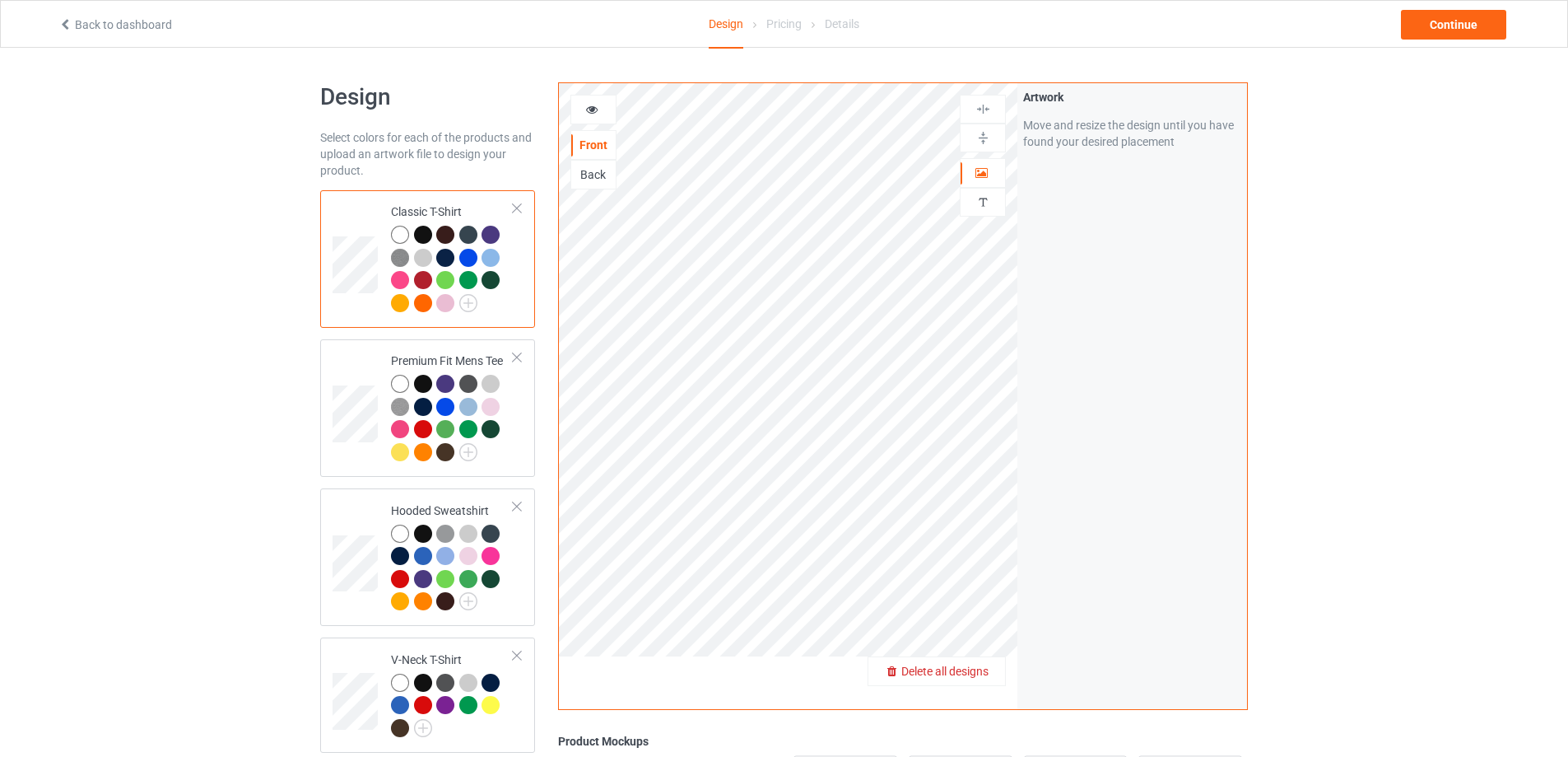
click at [983, 672] on span "Delete all designs" at bounding box center [944, 671] width 87 height 13
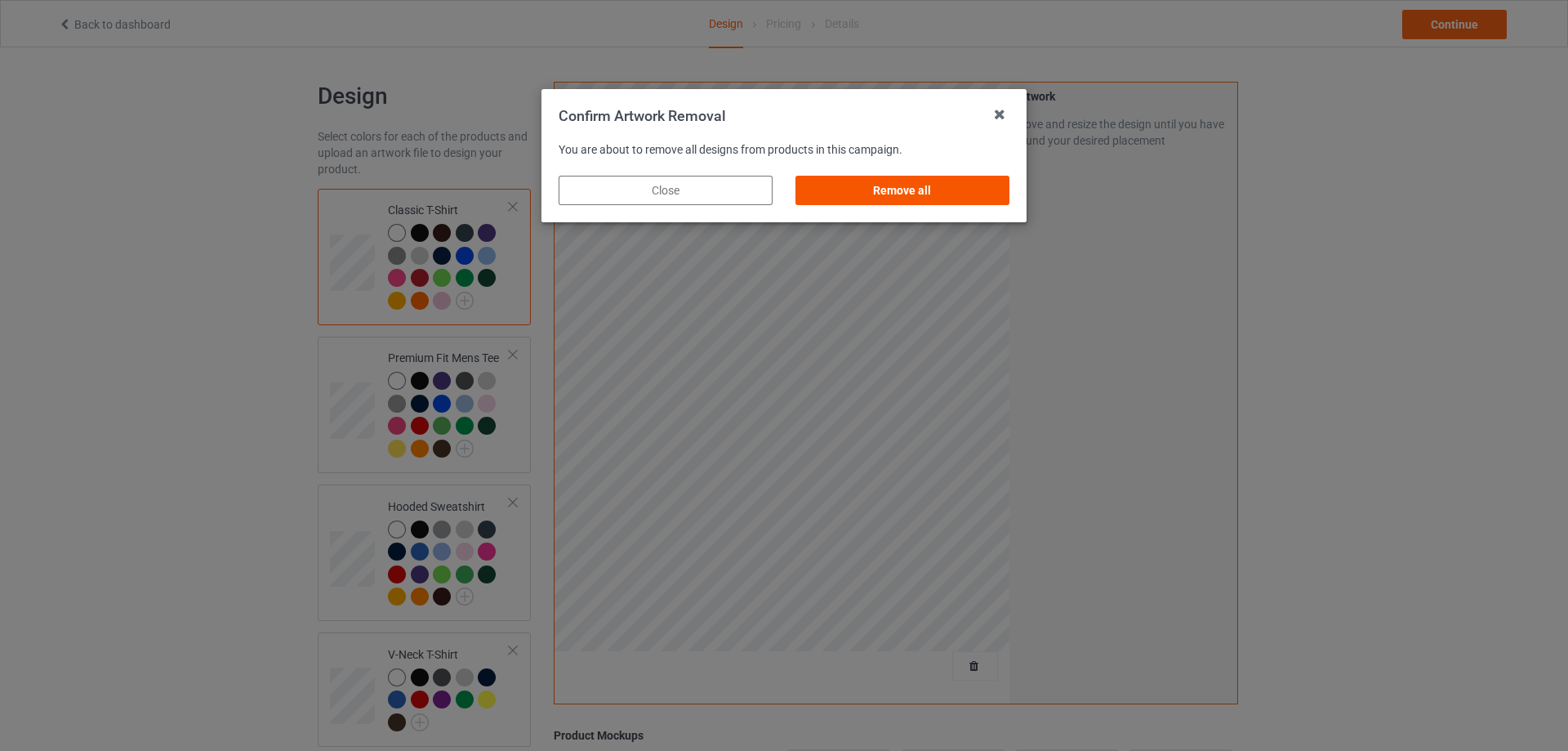
click at [875, 184] on div "Remove all" at bounding box center [902, 190] width 214 height 30
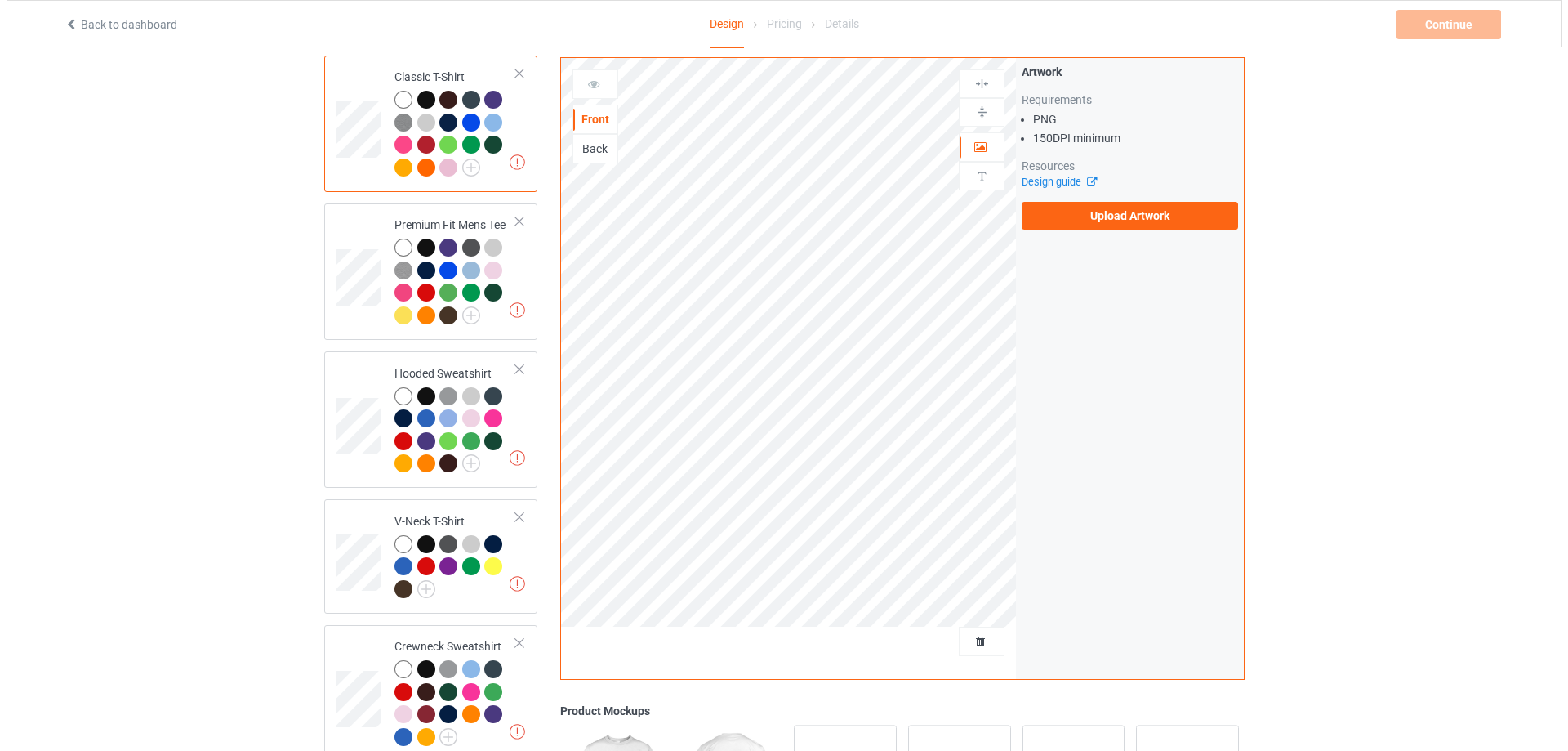
scroll to position [460, 0]
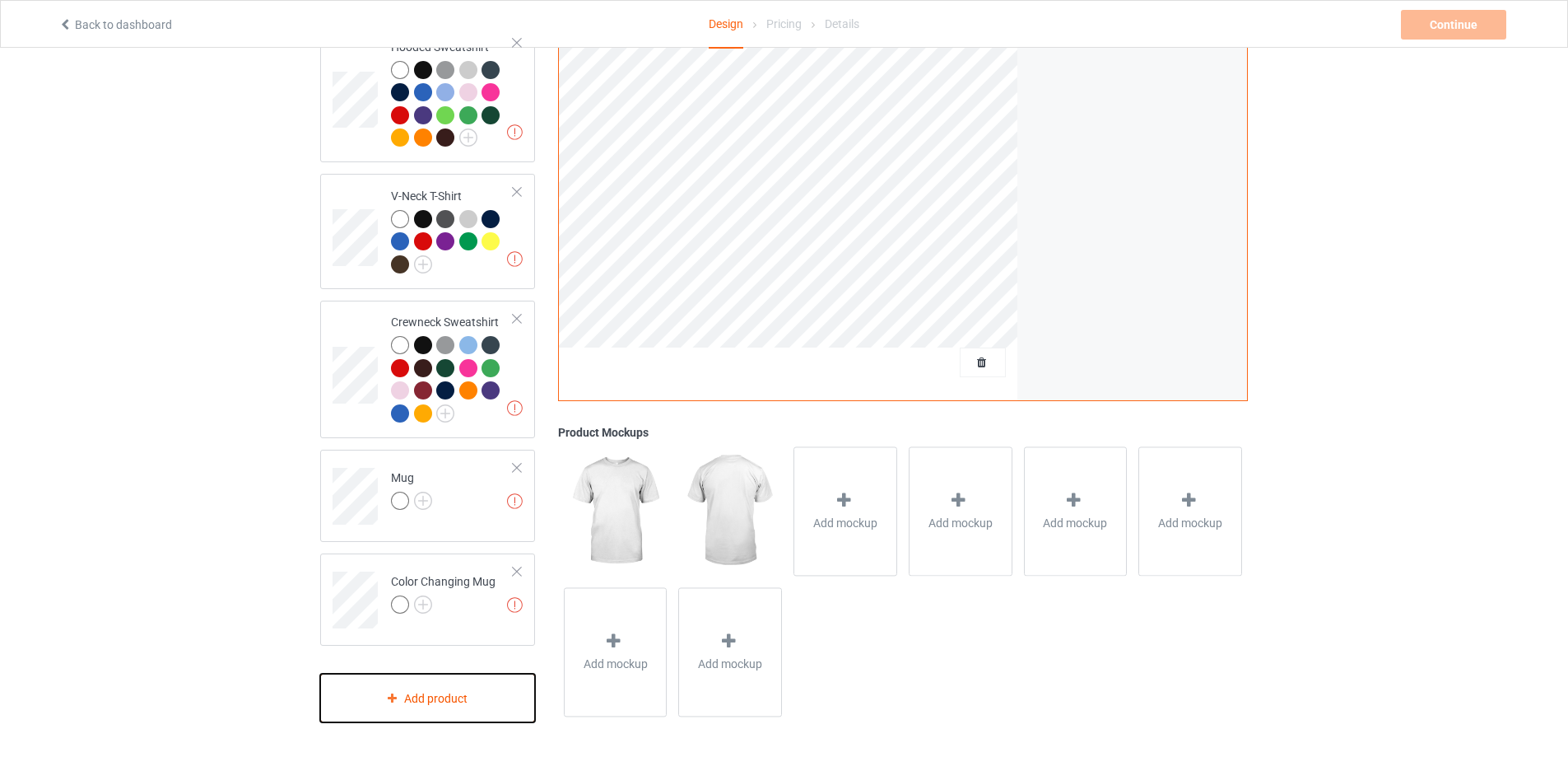
click at [448, 694] on div "Add product" at bounding box center [427, 698] width 215 height 49
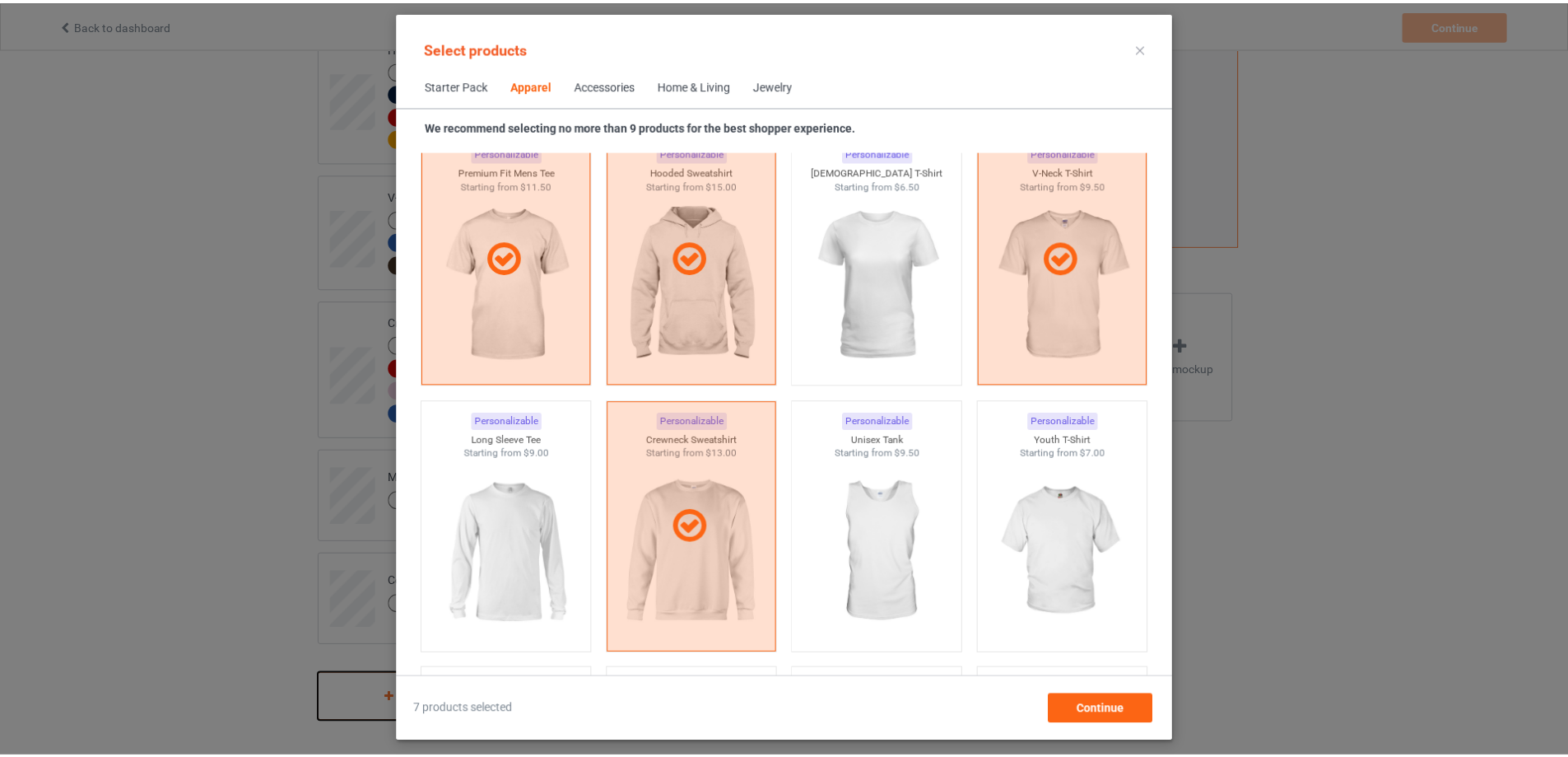
scroll to position [943, 0]
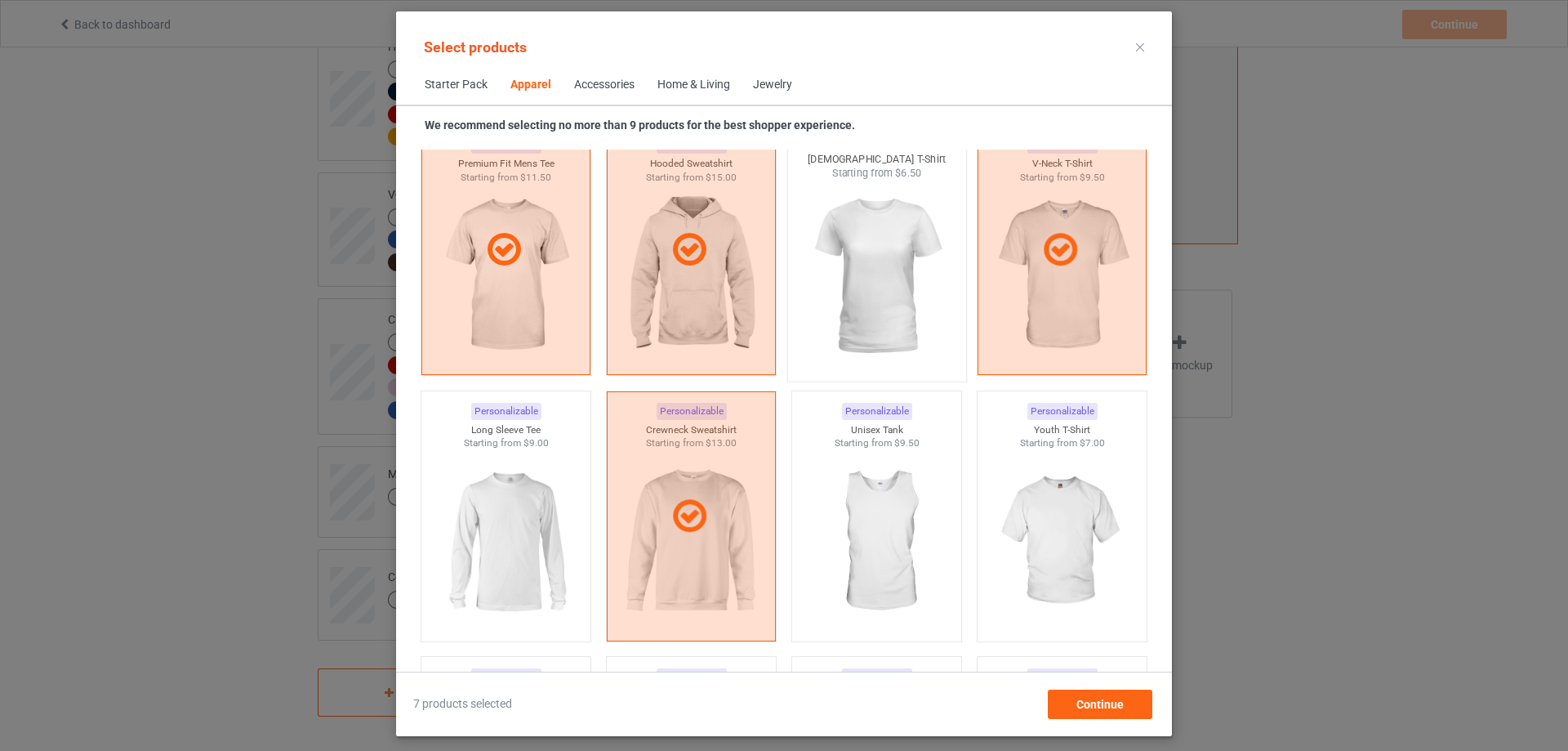
click at [849, 219] on img at bounding box center [876, 276] width 154 height 192
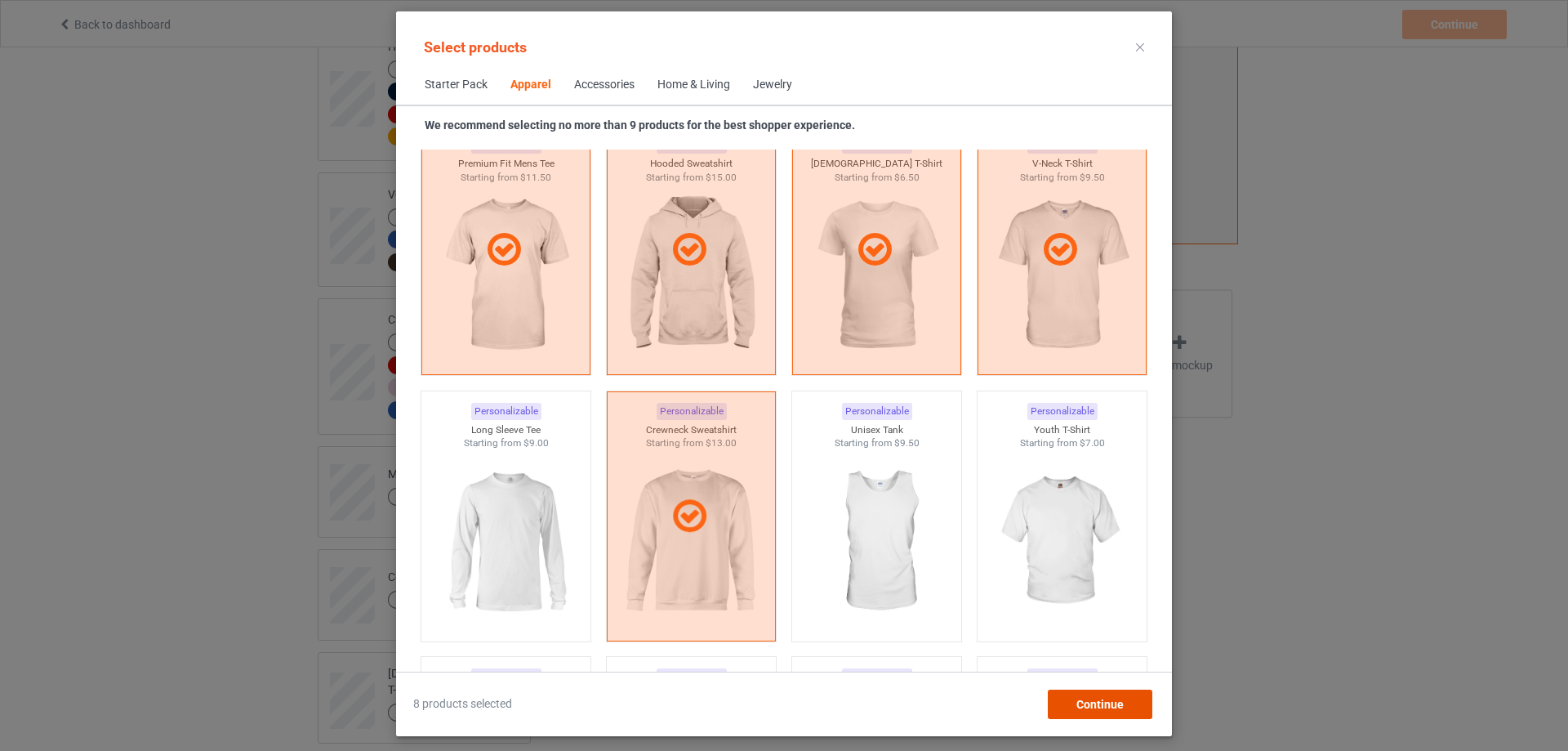
click at [1089, 707] on span "Continue" at bounding box center [1100, 703] width 48 height 13
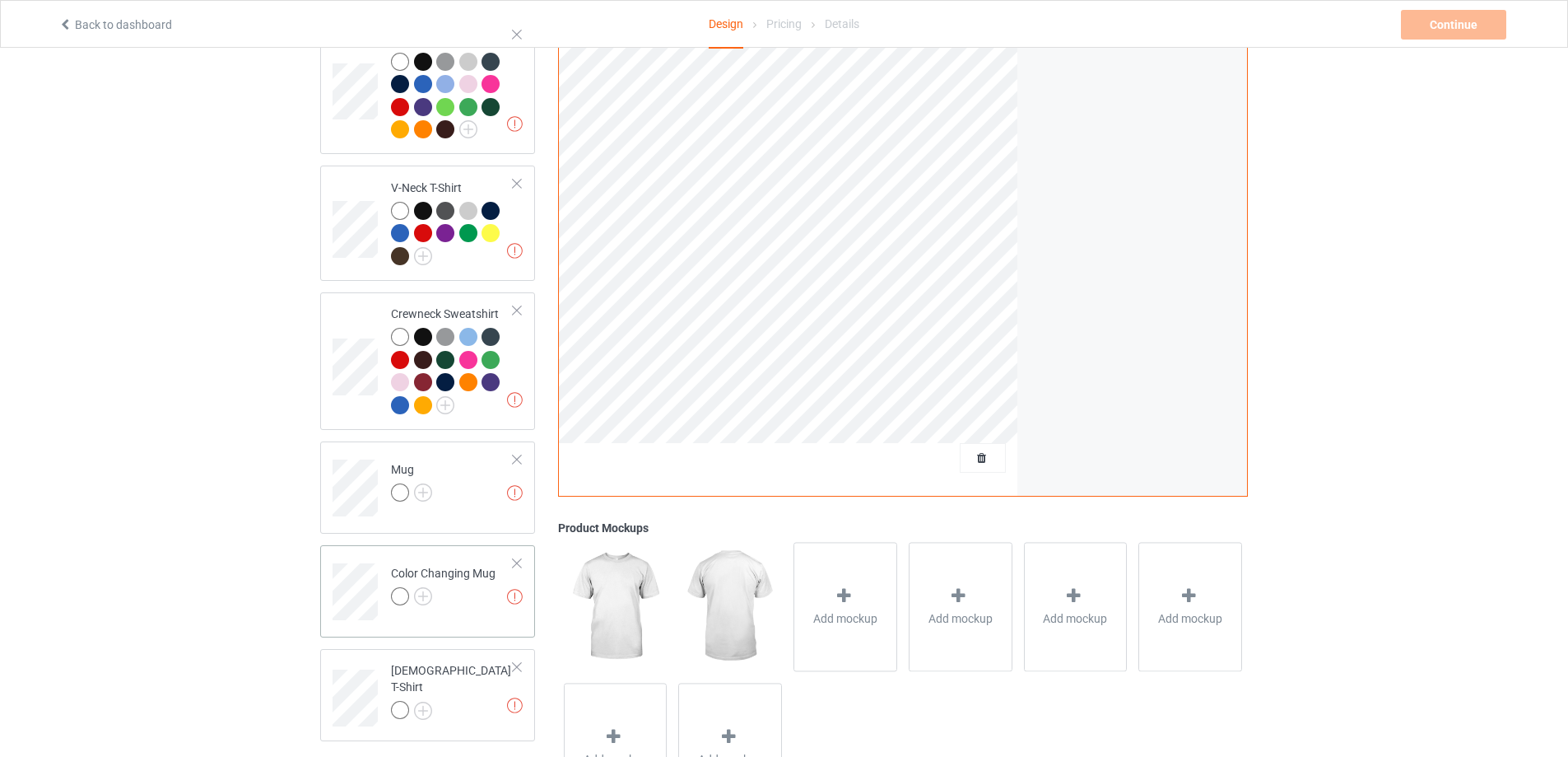
scroll to position [238, 0]
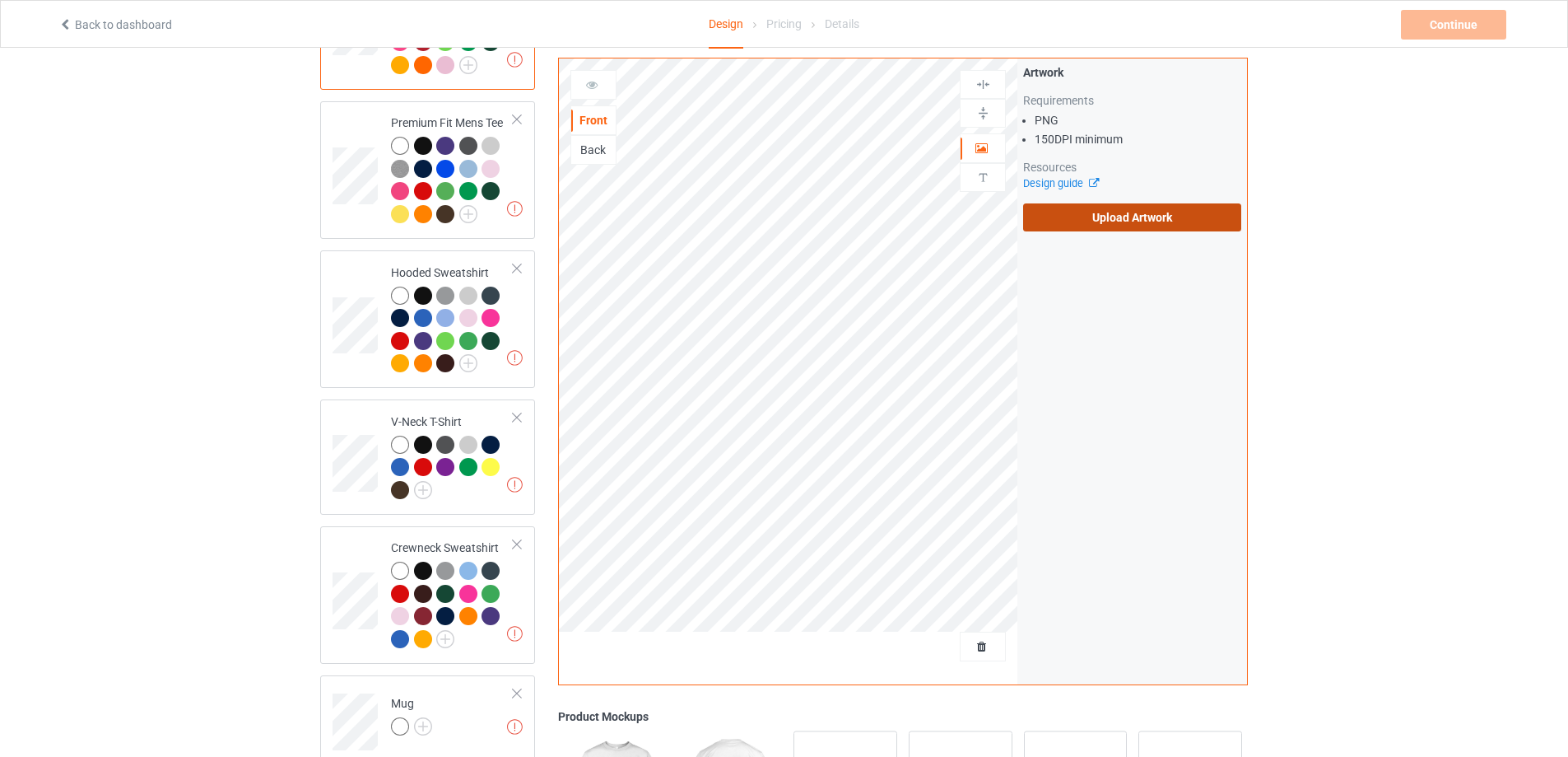
click at [1095, 221] on label "Upload Artwork" at bounding box center [1132, 218] width 219 height 28
click at [0, 0] on input "Upload Artwork" at bounding box center [0, 0] width 0 height 0
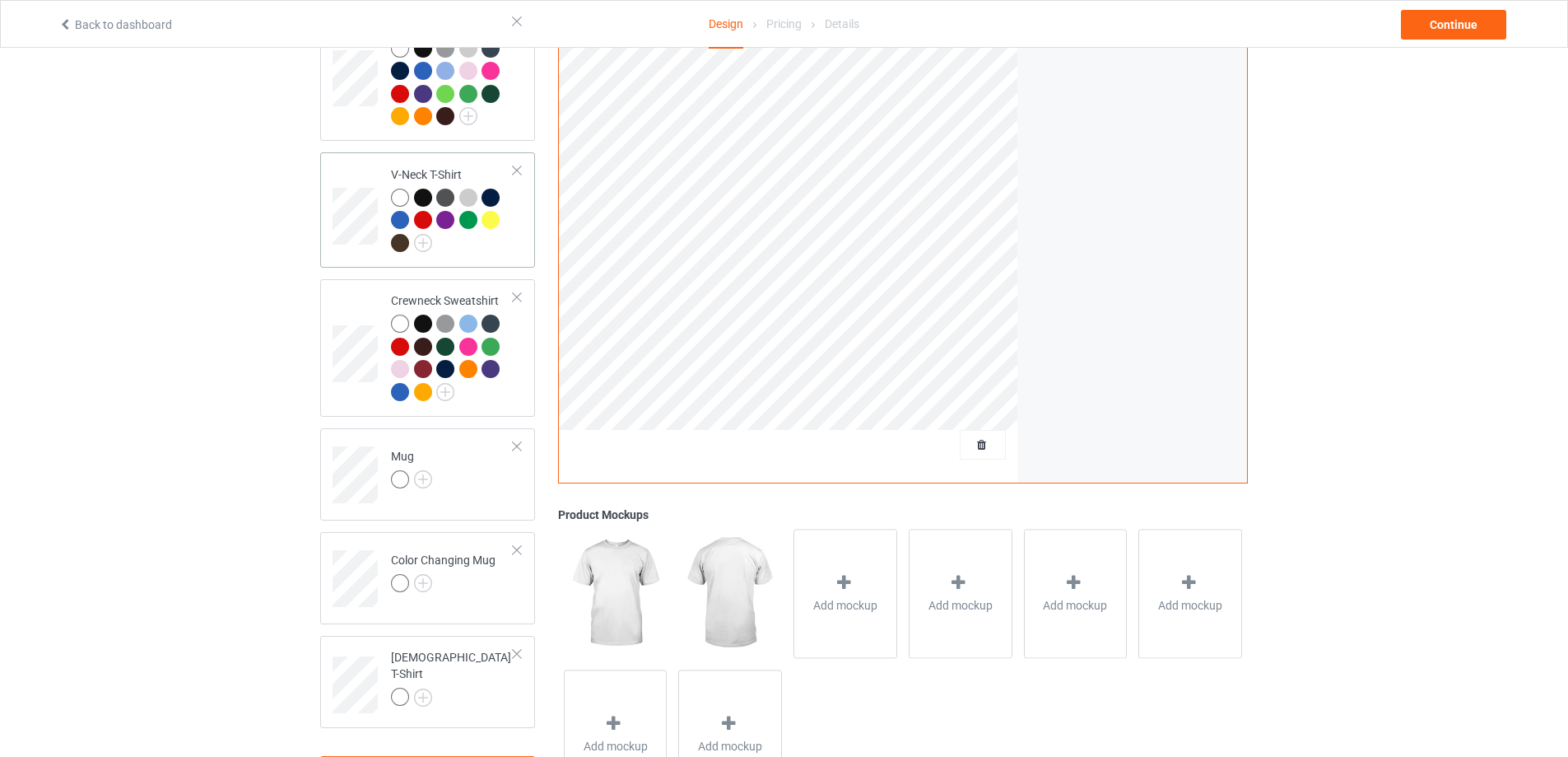
scroll to position [567, 0]
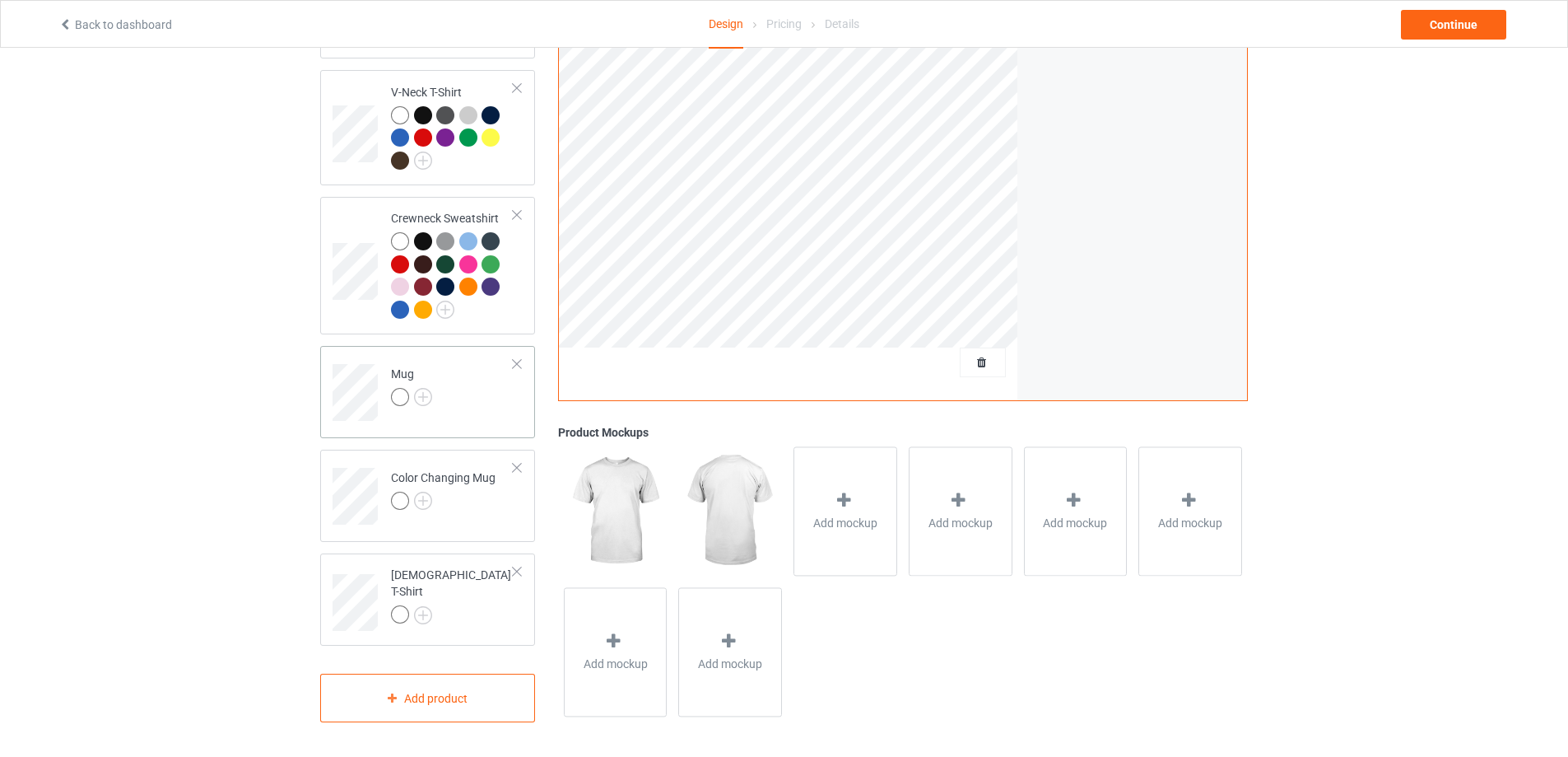
drag, startPoint x: 486, startPoint y: 425, endPoint x: 491, endPoint y: 418, distance: 8.6
click at [486, 424] on div "Mug" at bounding box center [427, 391] width 215 height 92
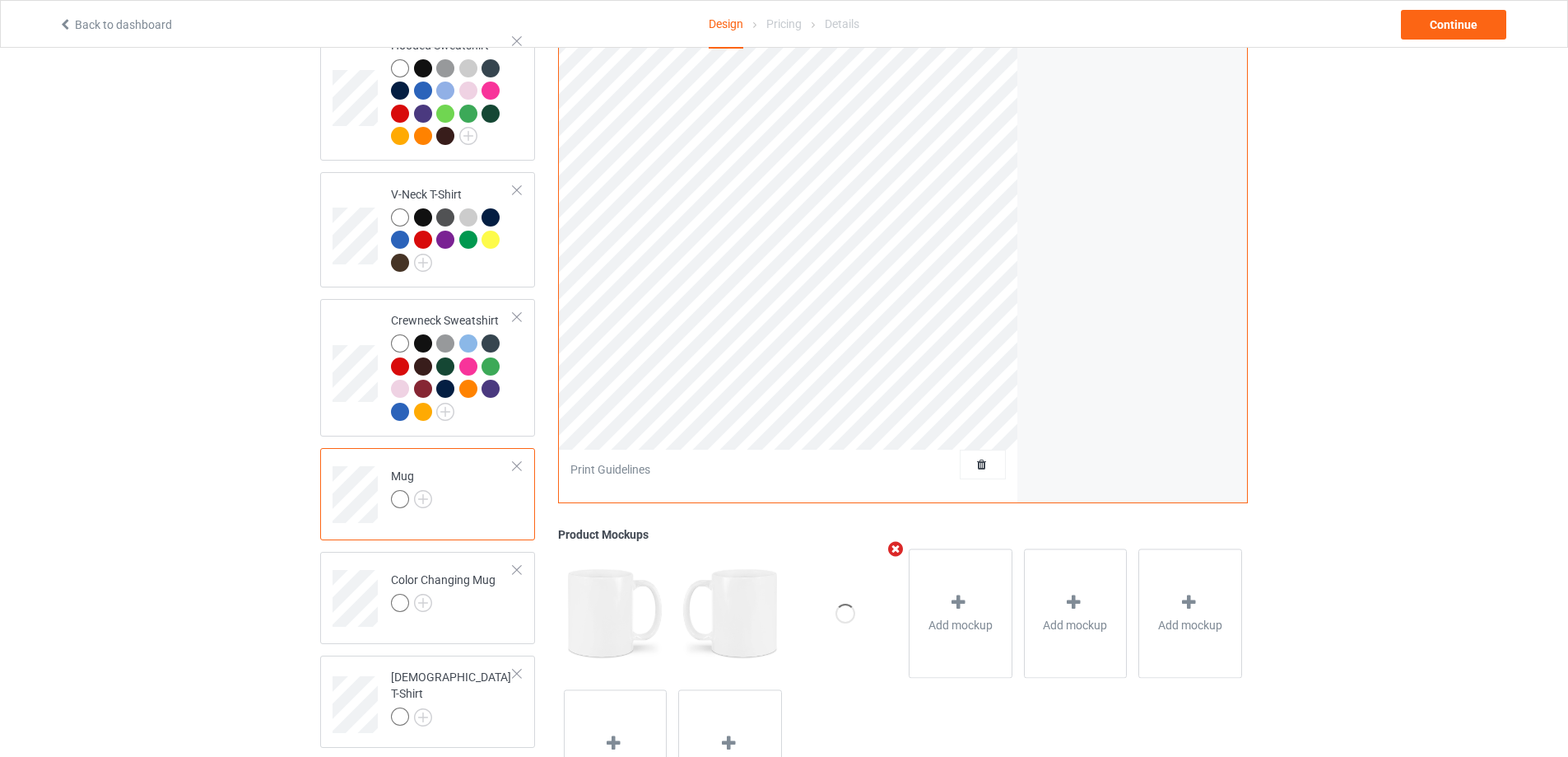
scroll to position [321, 0]
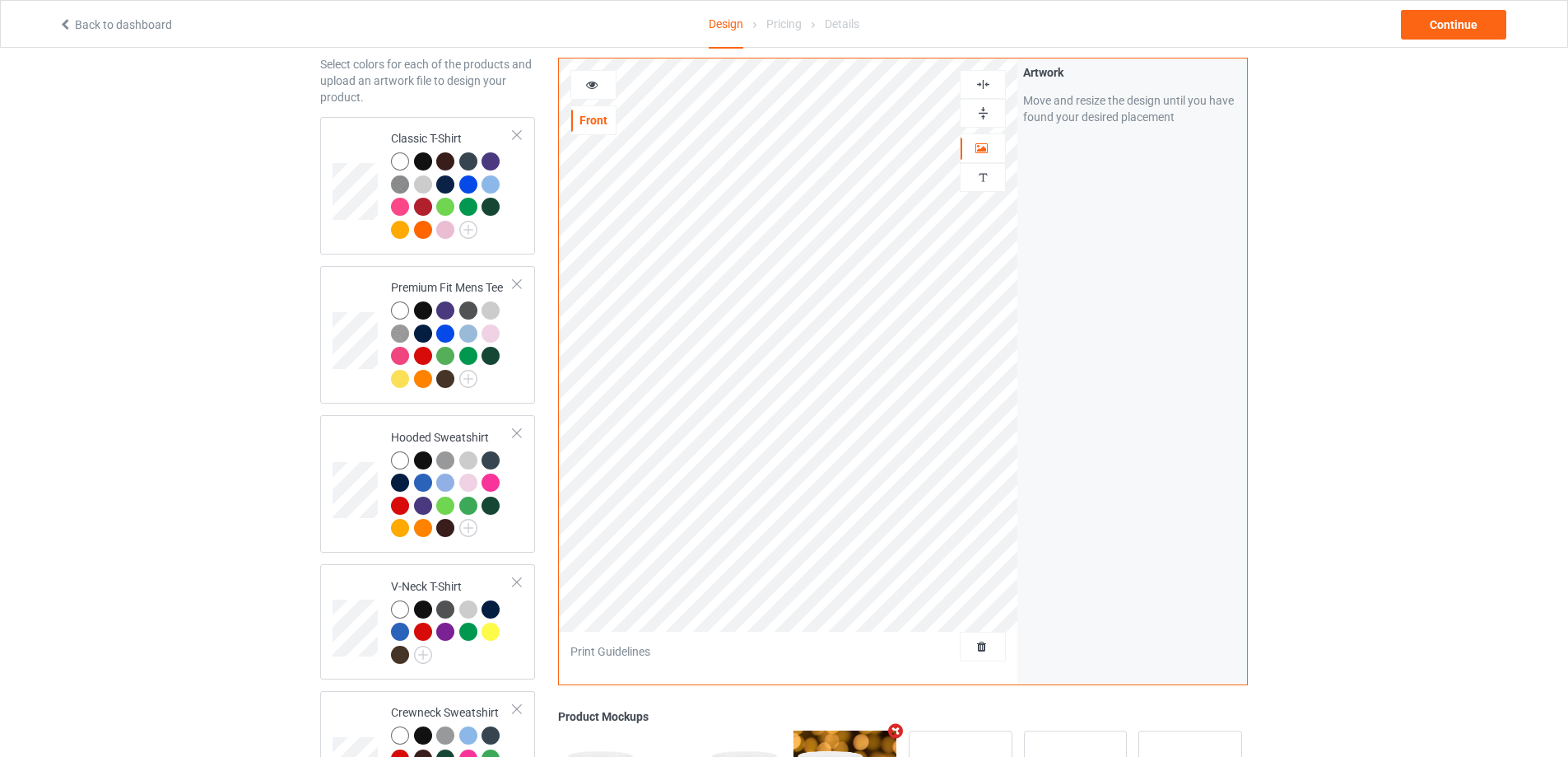
click at [986, 113] on img at bounding box center [983, 114] width 16 height 16
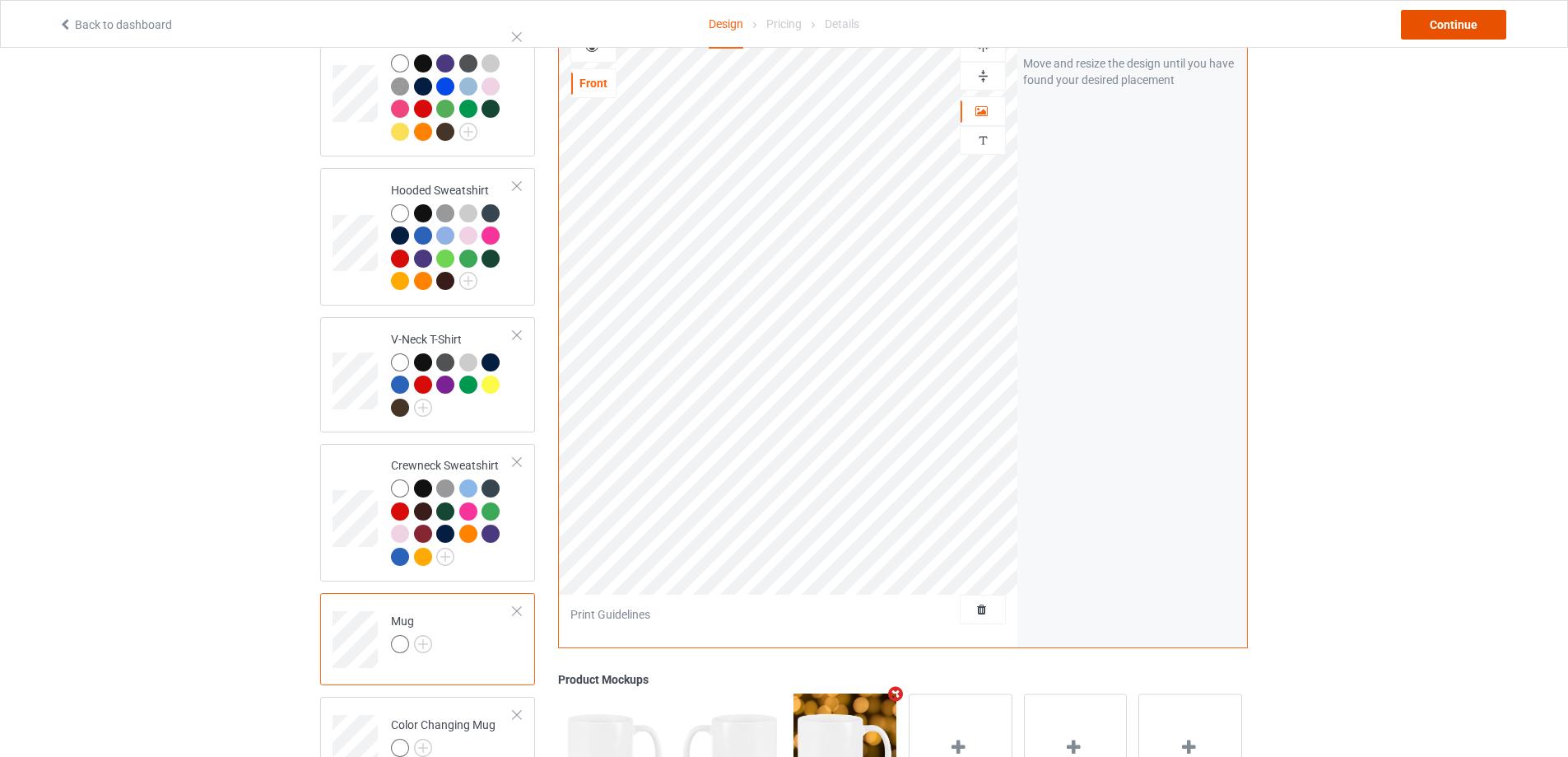
click at [1421, 32] on div "Continue" at bounding box center [1454, 25] width 106 height 30
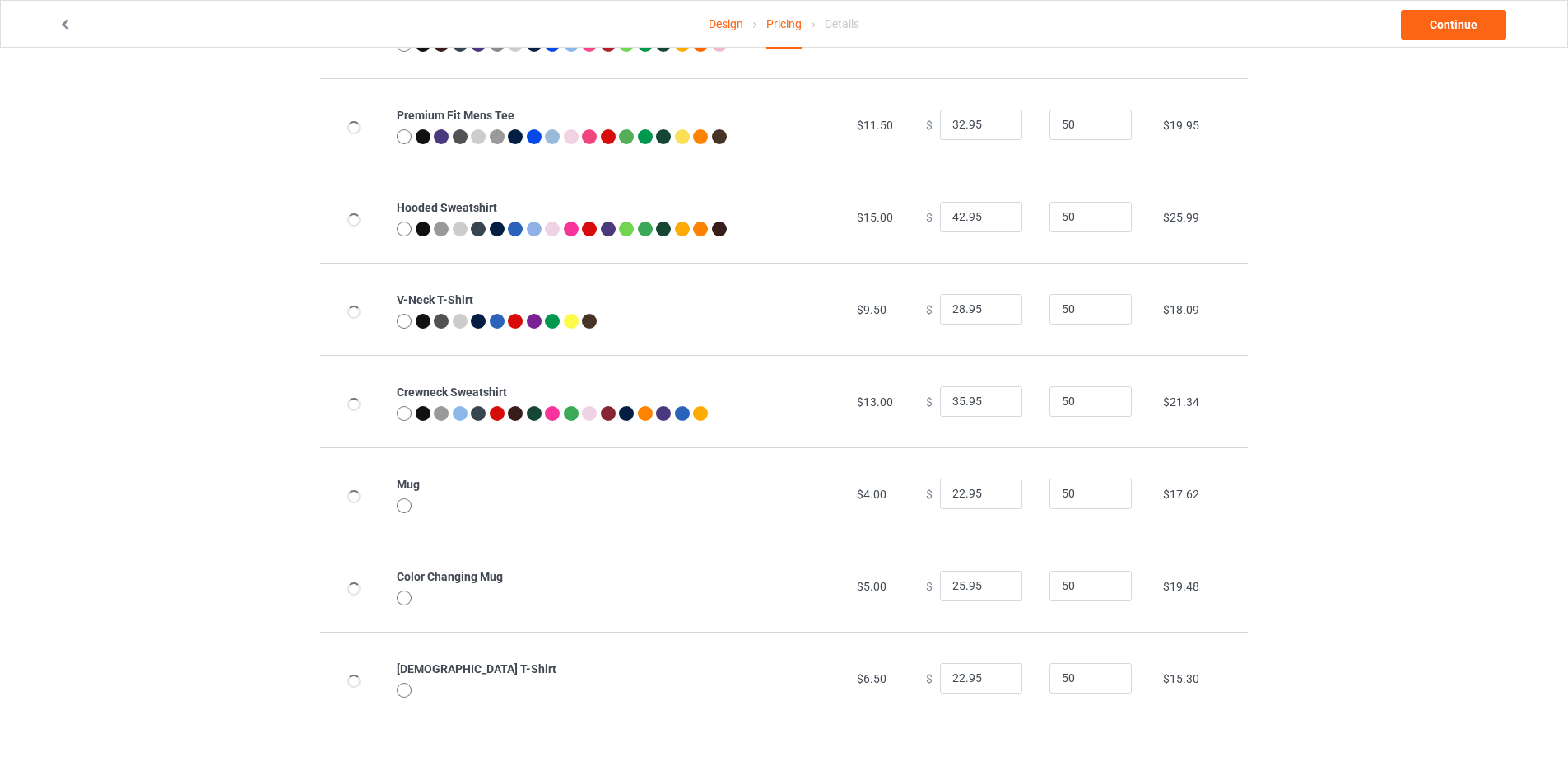
scroll to position [178, 0]
drag, startPoint x: 977, startPoint y: 679, endPoint x: 838, endPoint y: 651, distance: 141.8
click at [866, 660] on tr "Ladies T-Shirt $6.50 $ 22.95 50 $15.30" at bounding box center [784, 676] width 927 height 92
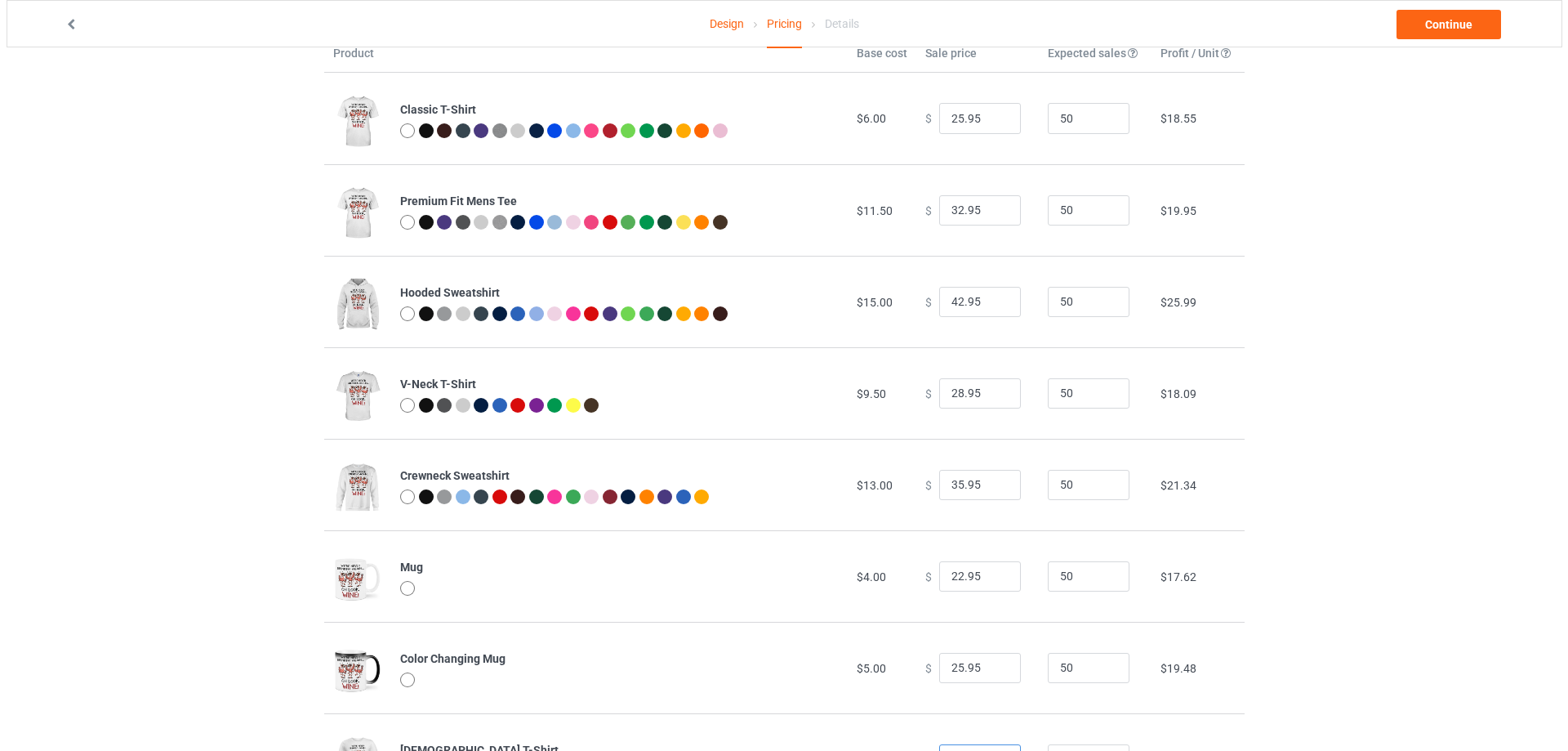
scroll to position [0, 0]
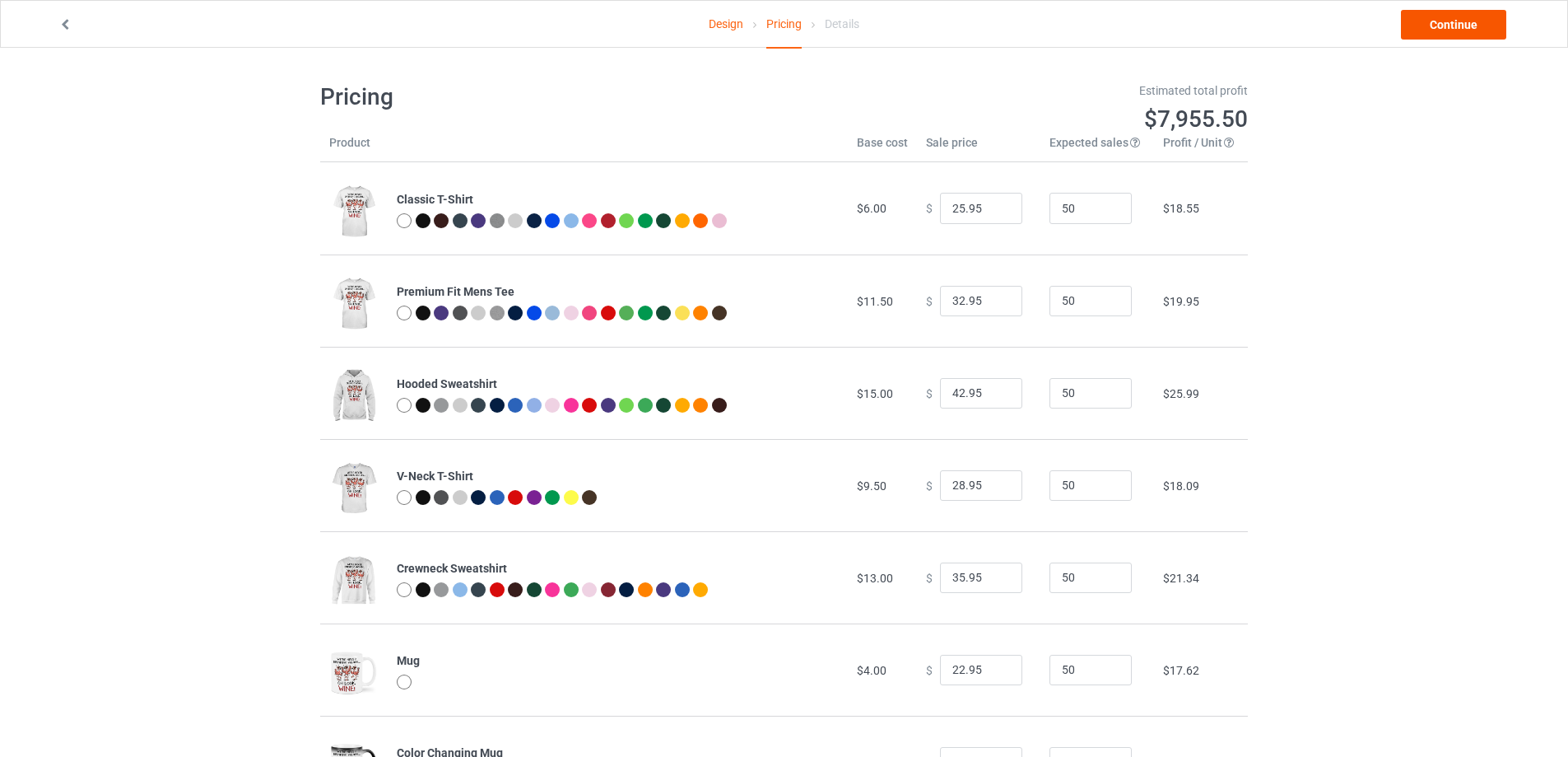
type input "25.95"
click at [1442, 16] on link "Continue" at bounding box center [1454, 25] width 106 height 30
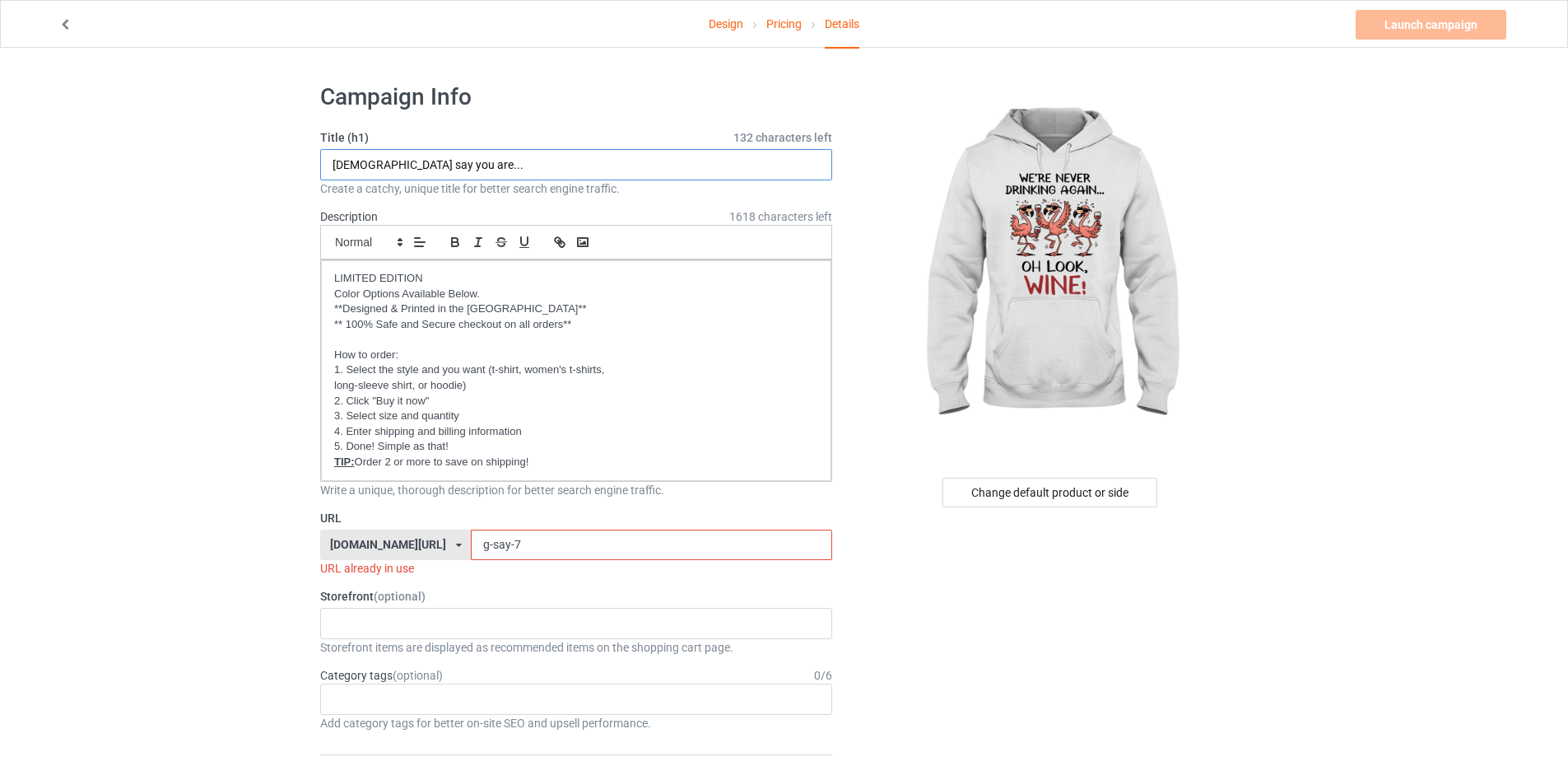
drag, startPoint x: 467, startPoint y: 164, endPoint x: 246, endPoint y: 164, distance: 221.0
type input "Oh look, WINE"
drag, startPoint x: 493, startPoint y: 538, endPoint x: 370, endPoint y: 538, distance: 123.0
click at [370, 538] on div "gift4family.com/ gift4family.com/ homely-gift.com/ homely-gift1960s.com/ teefuf…" at bounding box center [576, 544] width 512 height 31
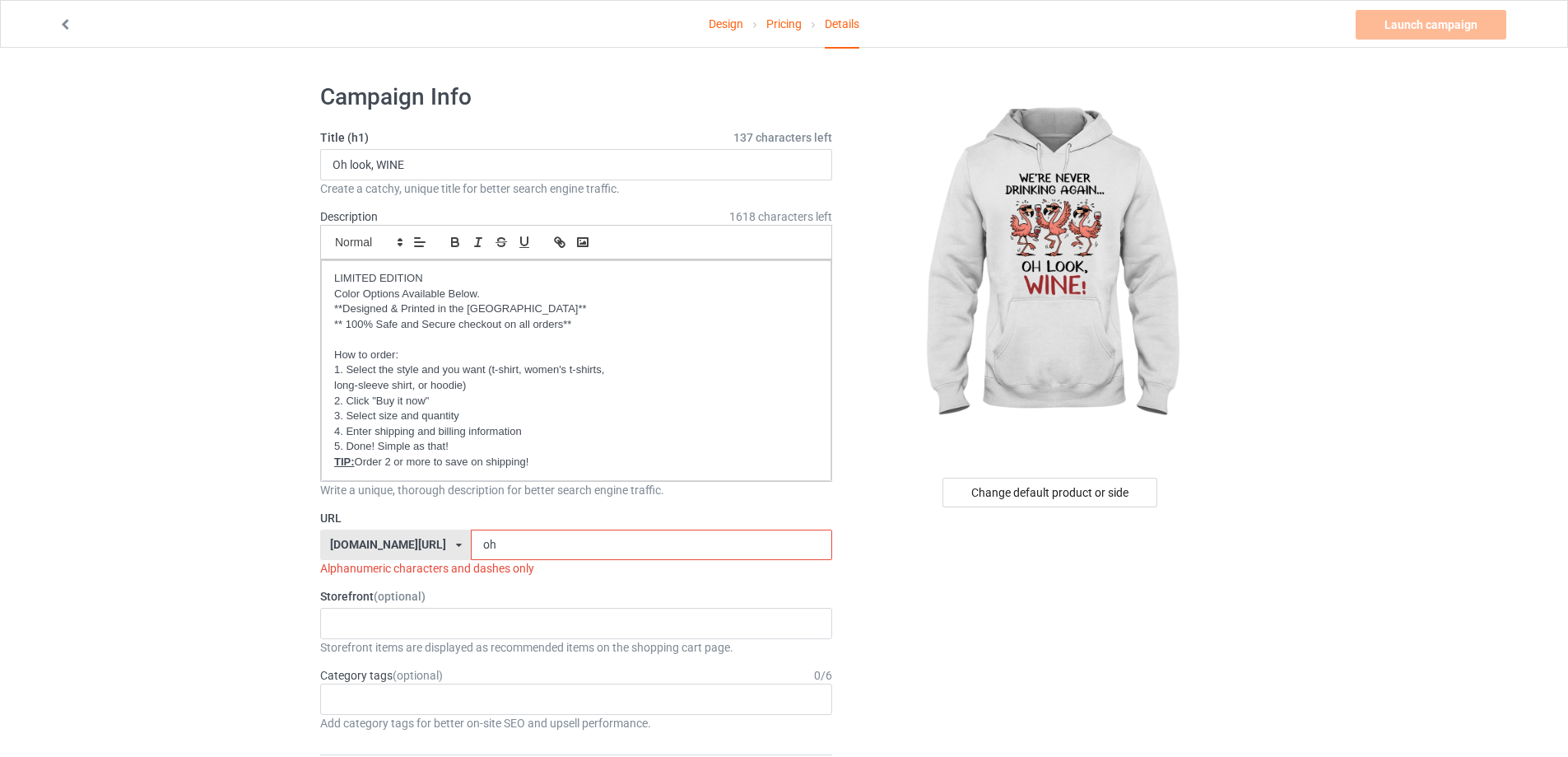
type input "o"
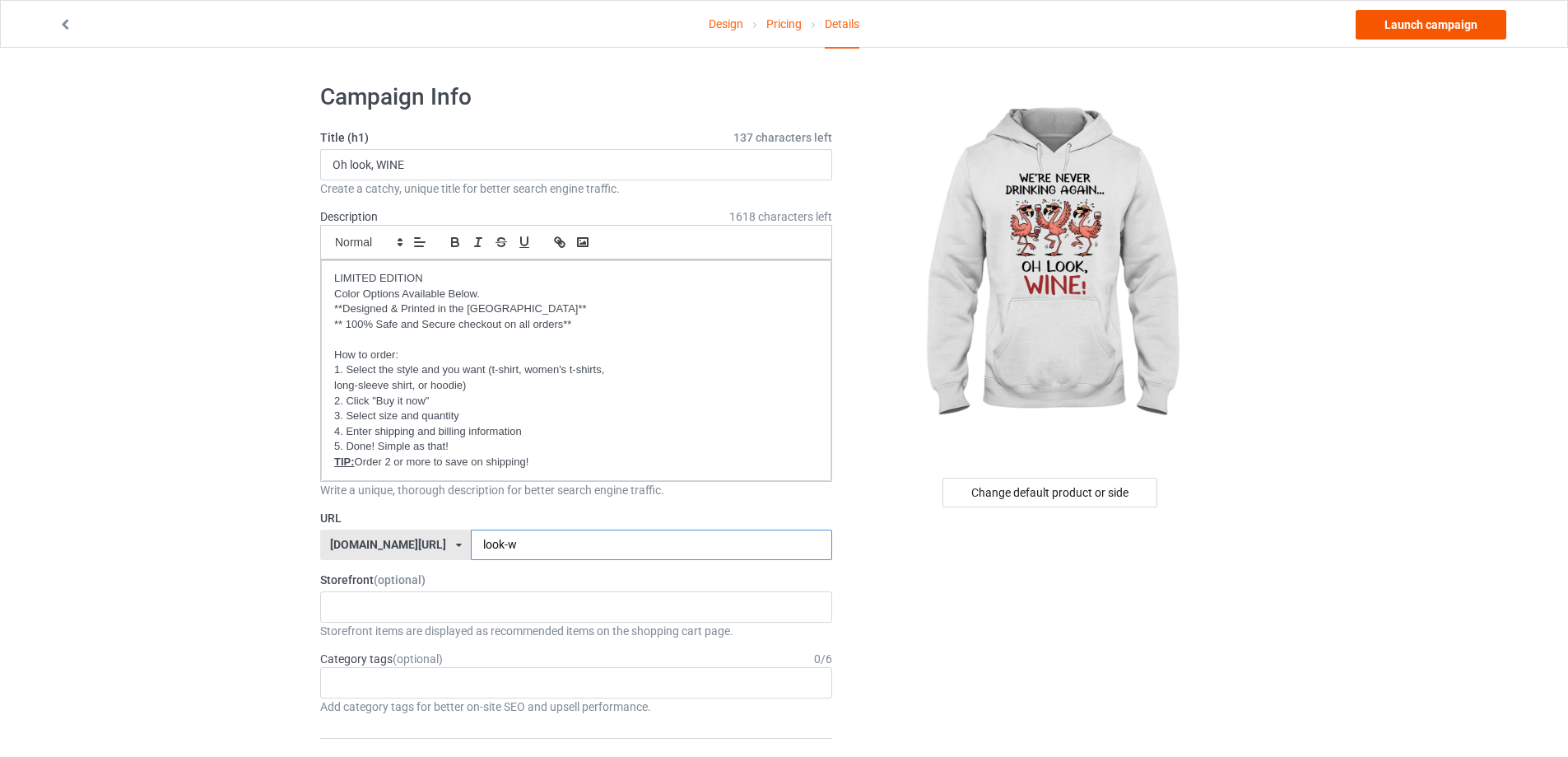
type input "look-w"
click at [1429, 33] on link "Launch campaign" at bounding box center [1430, 25] width 151 height 30
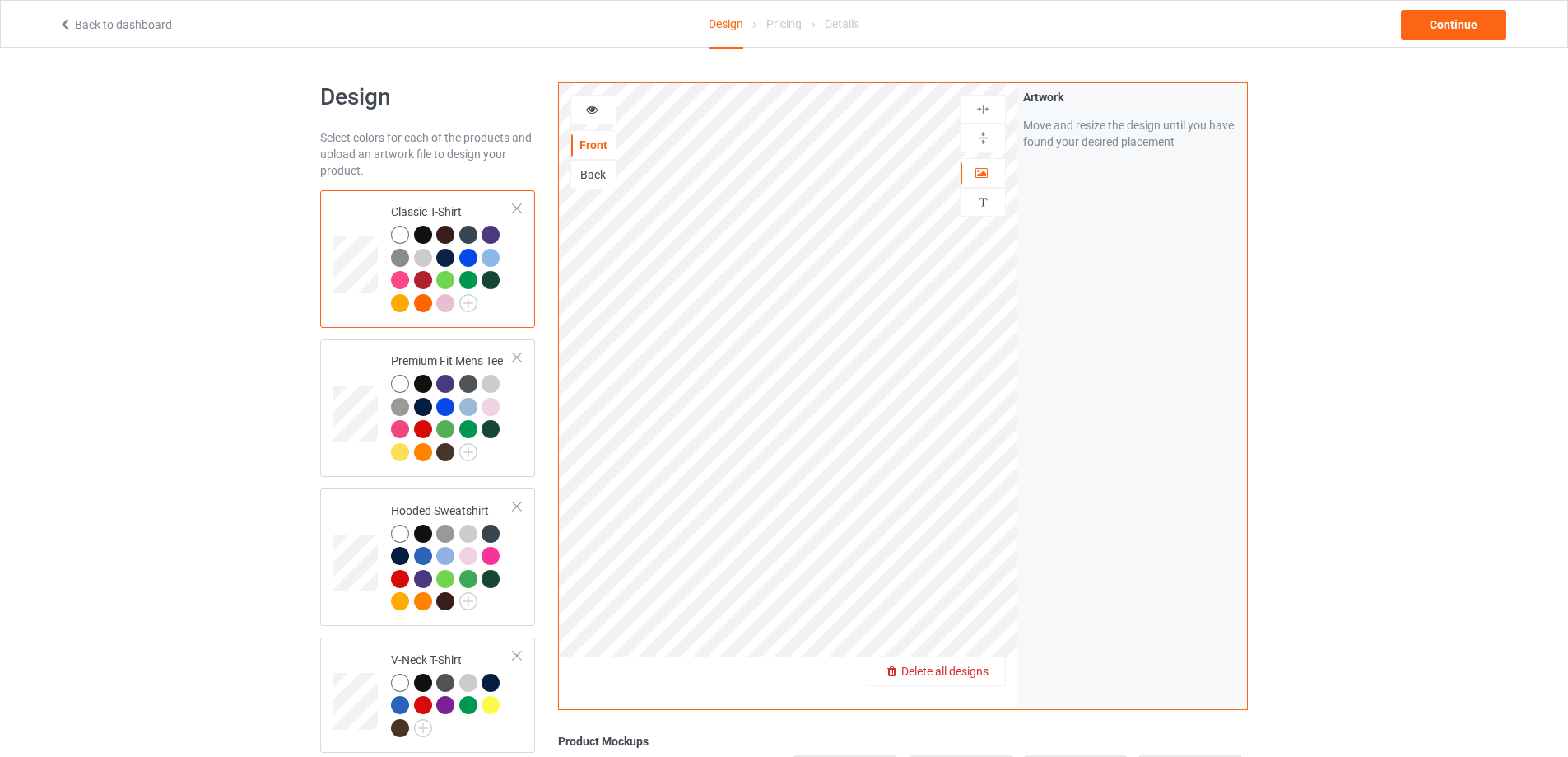
click at [980, 676] on span "Delete all designs" at bounding box center [944, 671] width 87 height 13
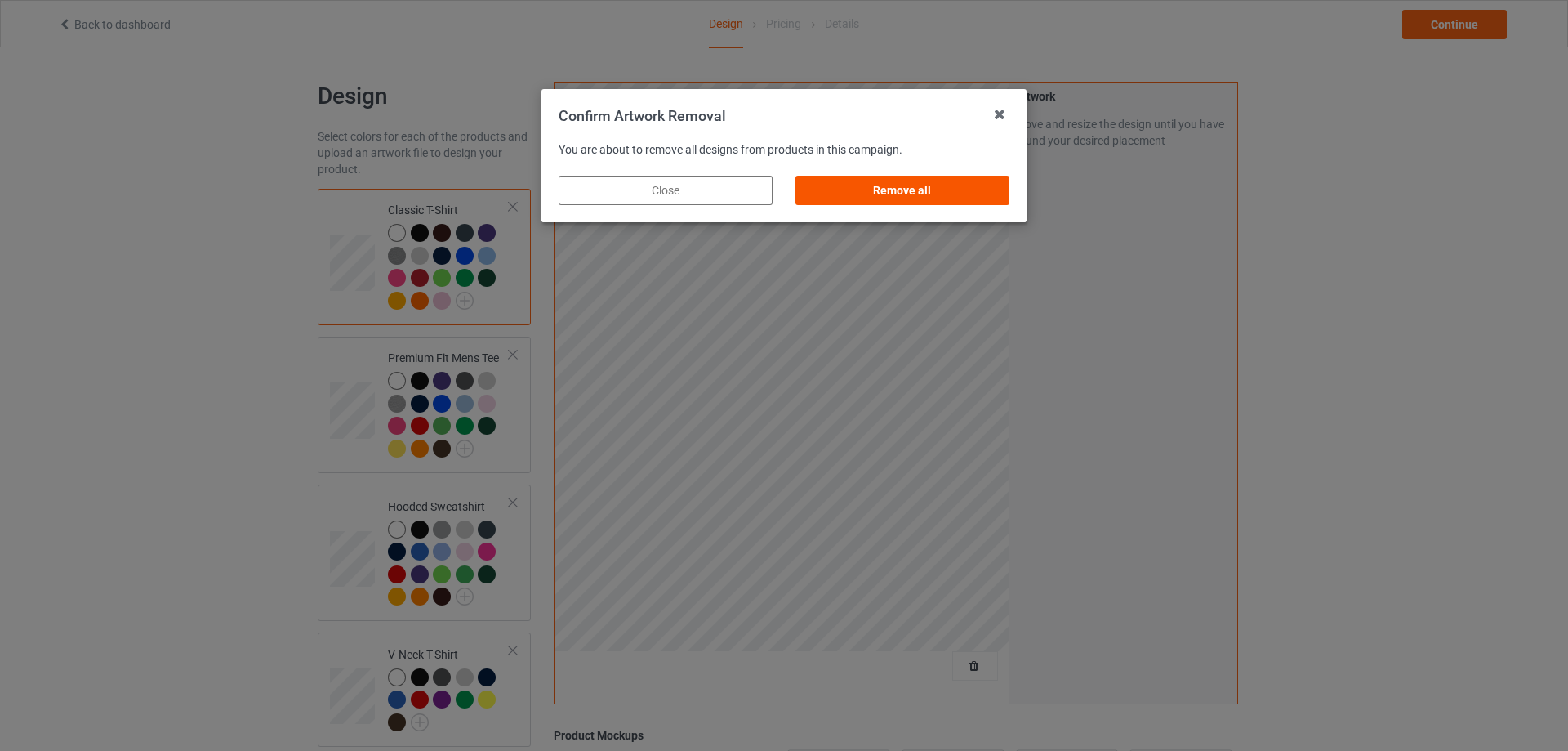
click at [904, 178] on div "Remove all" at bounding box center [902, 190] width 214 height 30
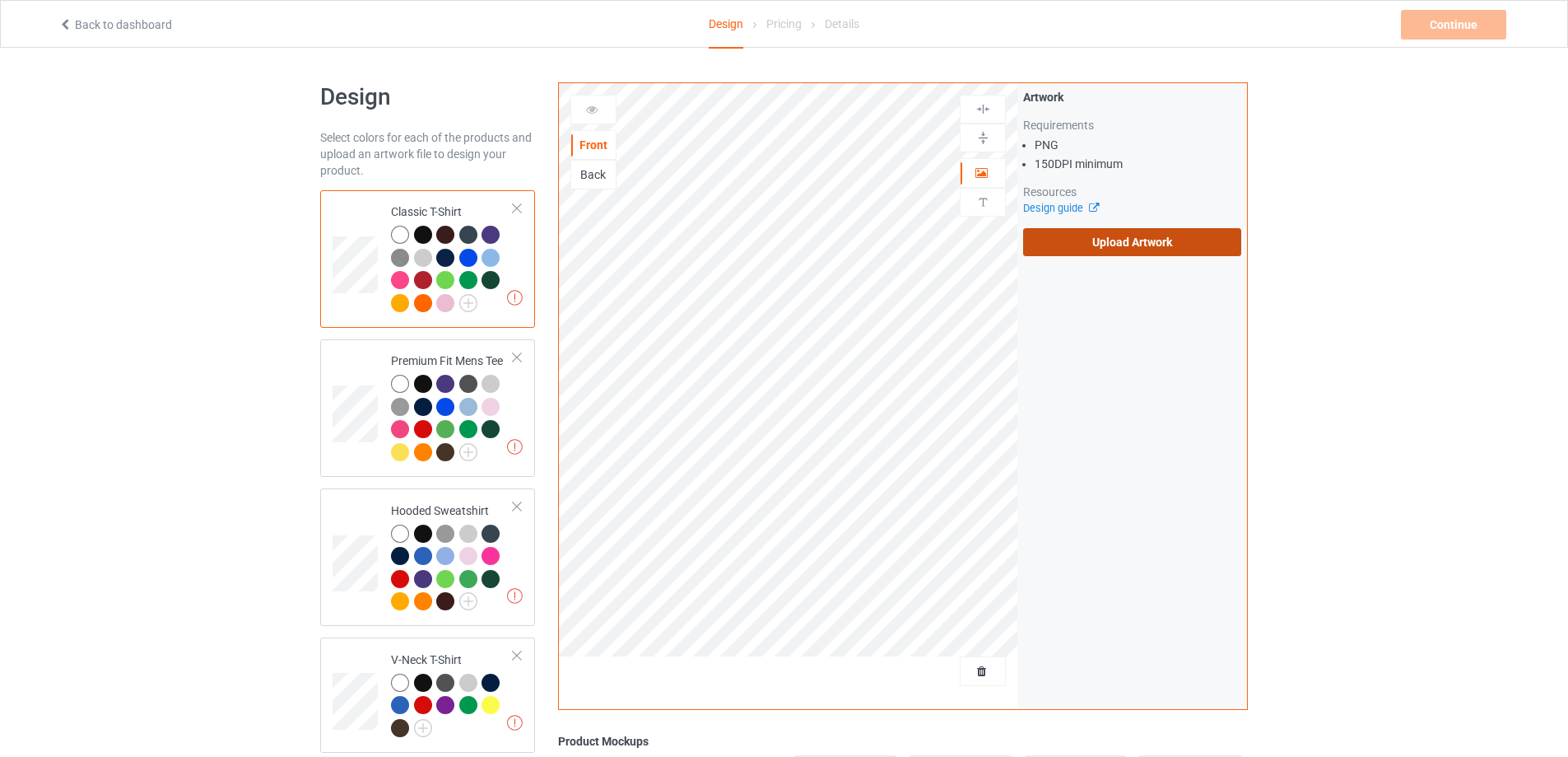
click at [1064, 244] on label "Upload Artwork" at bounding box center [1132, 242] width 219 height 28
click at [0, 0] on input "Upload Artwork" at bounding box center [0, 0] width 0 height 0
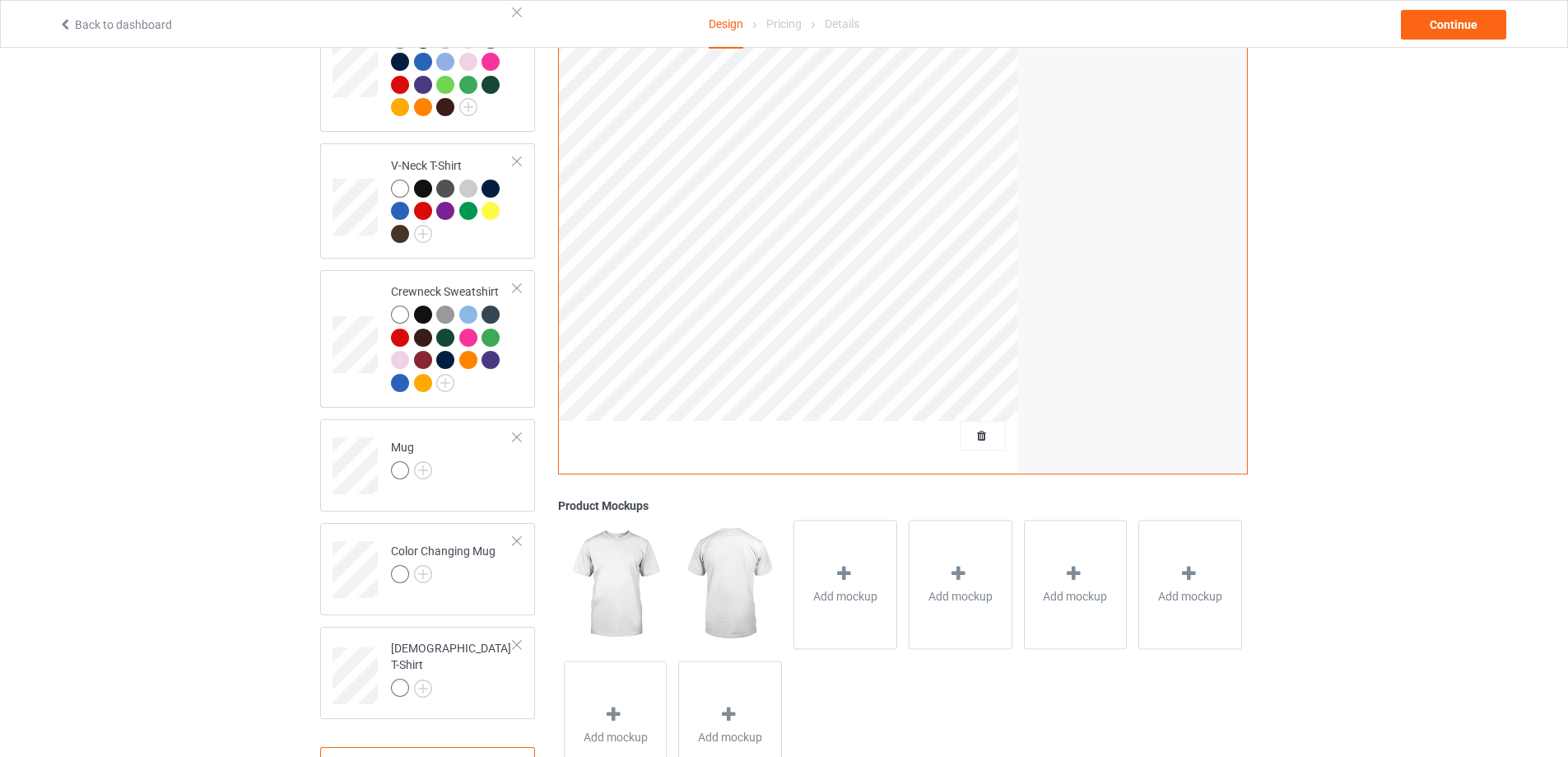
scroll to position [567, 0]
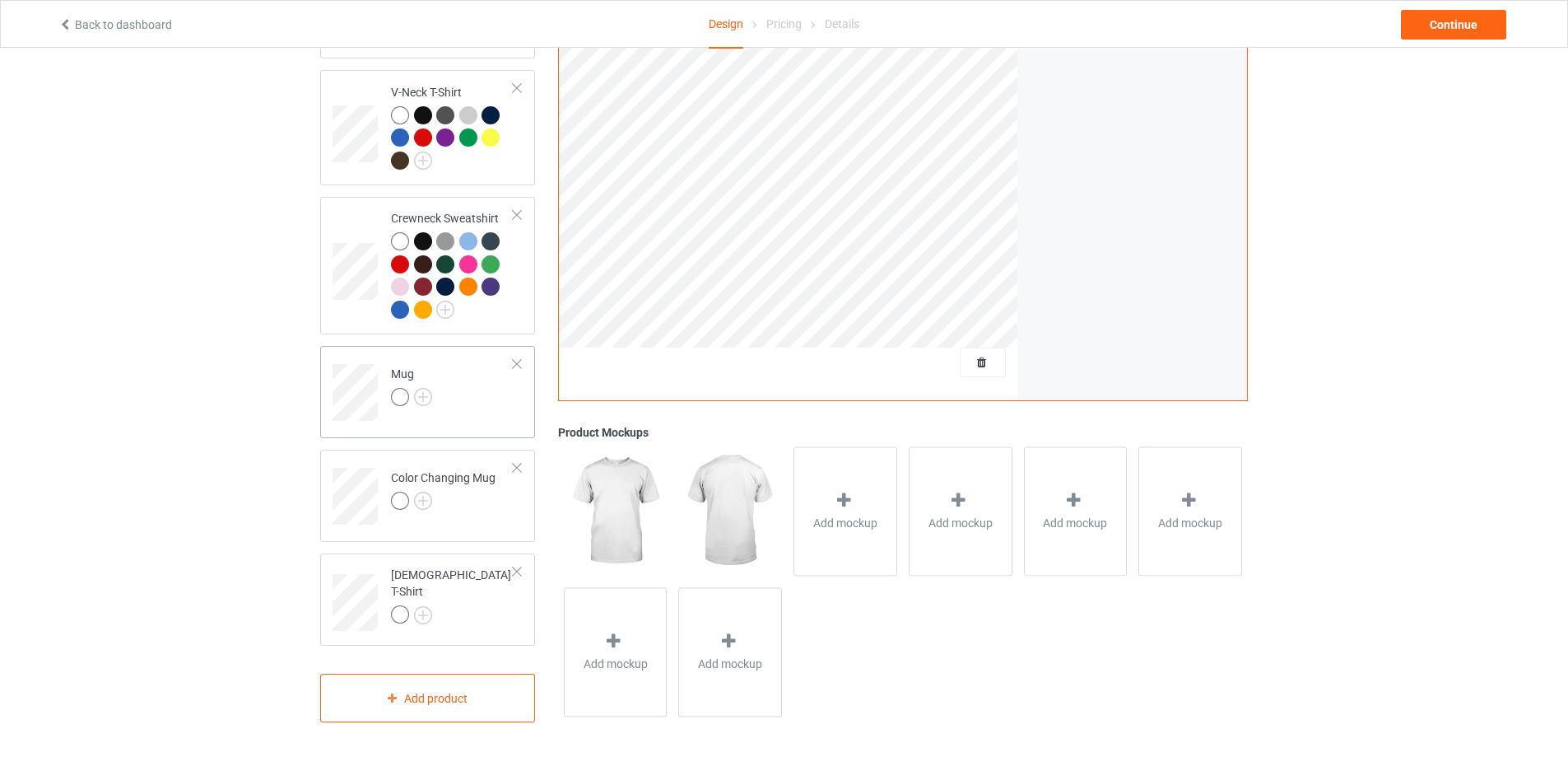
click at [499, 413] on td "Mug" at bounding box center [452, 386] width 141 height 68
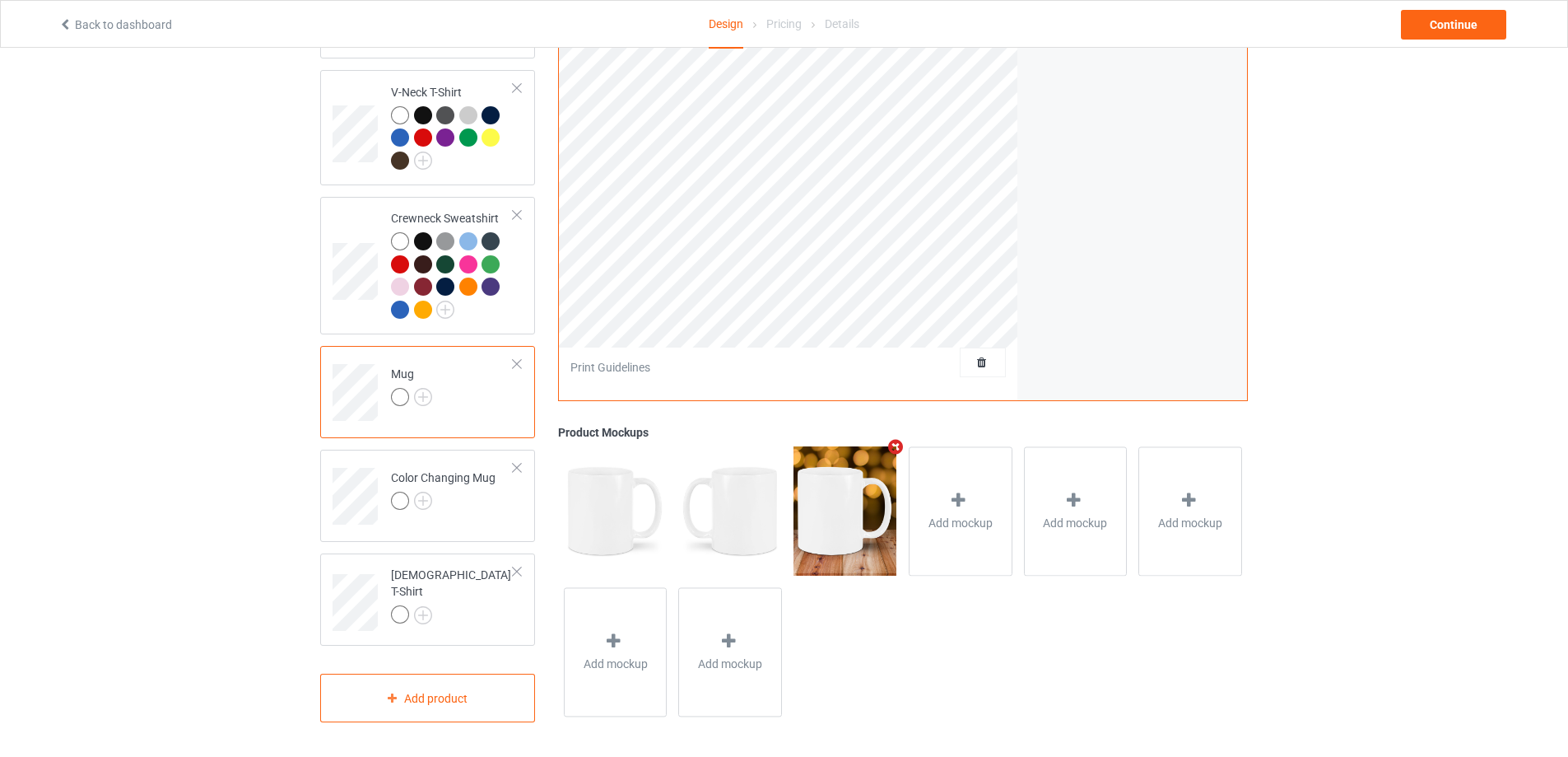
scroll to position [321, 0]
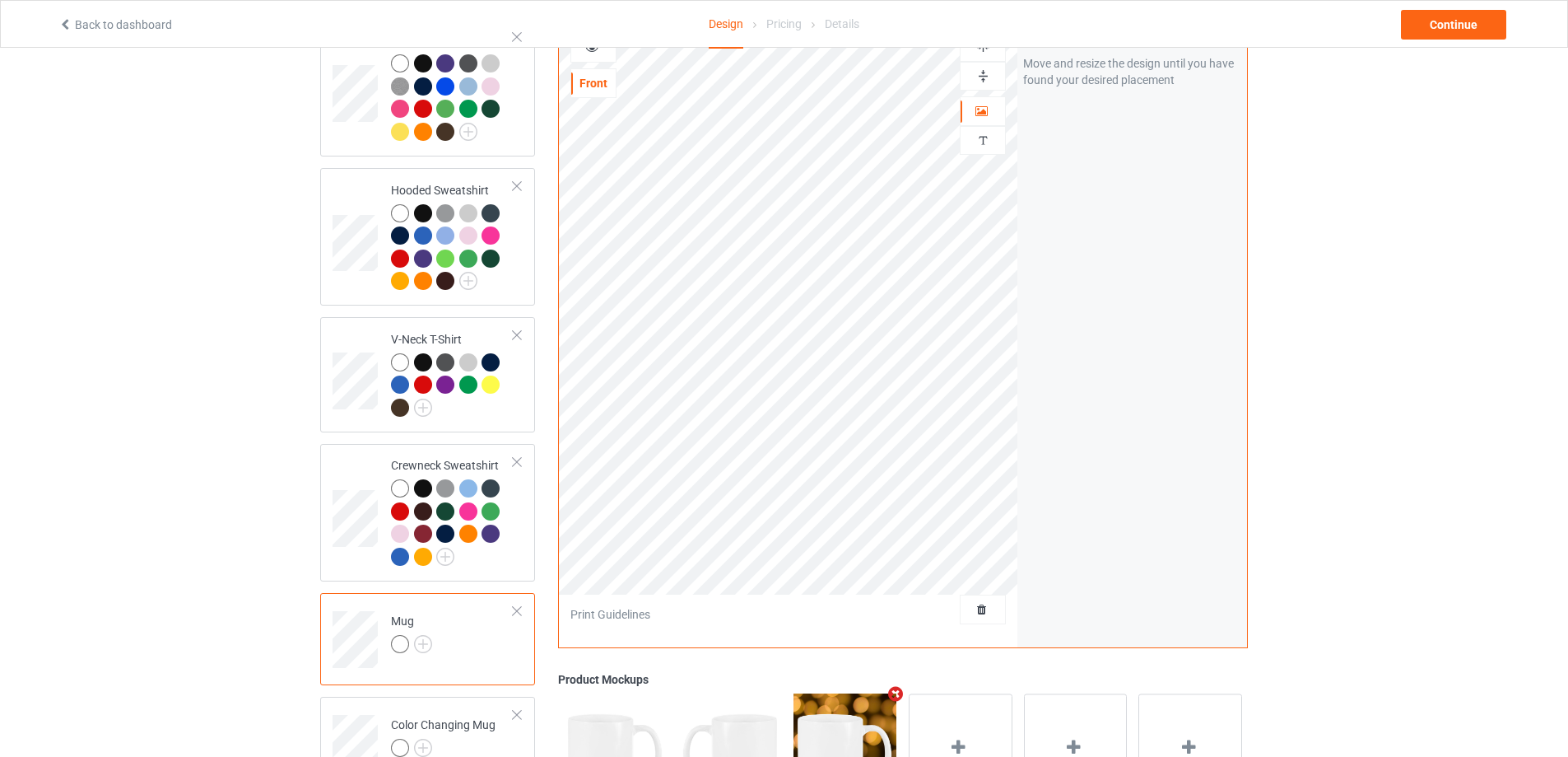
click at [984, 72] on img at bounding box center [983, 76] width 16 height 16
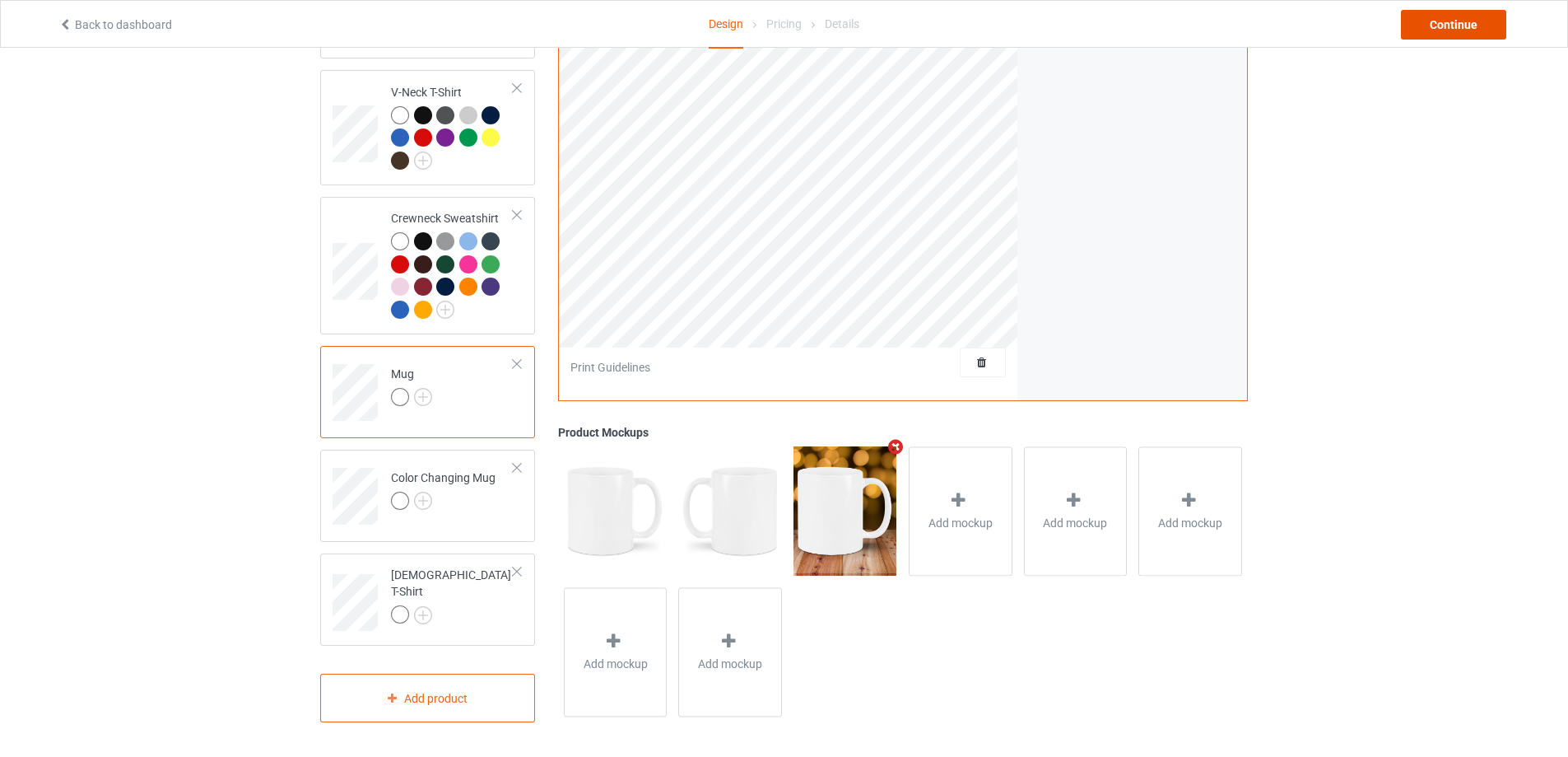
click at [1432, 21] on div "Continue" at bounding box center [1454, 25] width 106 height 30
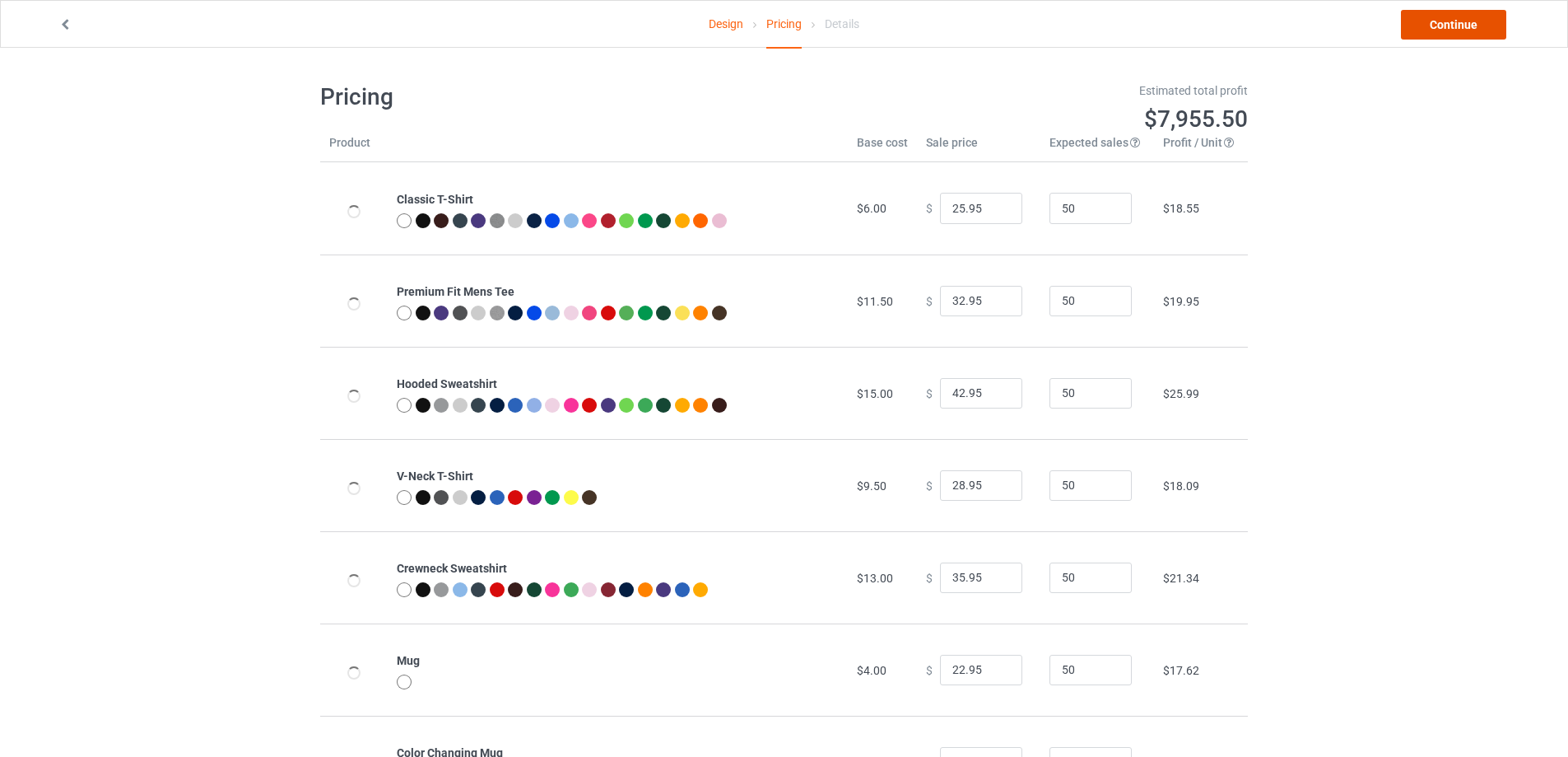
click at [1439, 21] on link "Continue" at bounding box center [1454, 25] width 106 height 30
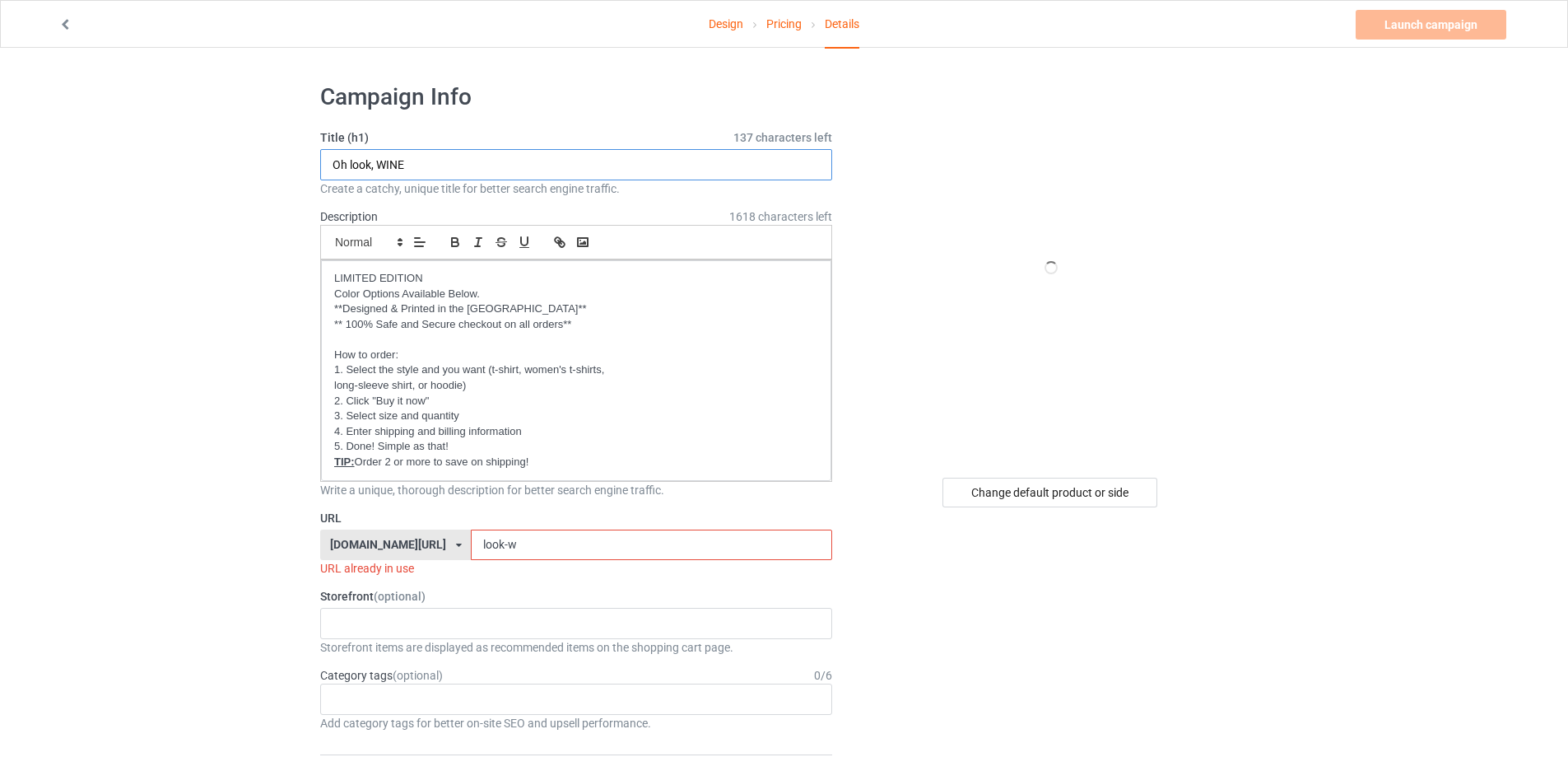
drag, startPoint x: 397, startPoint y: 162, endPoint x: 331, endPoint y: 162, distance: 66.0
click at [331, 162] on input "Oh look, WINE" at bounding box center [576, 164] width 512 height 31
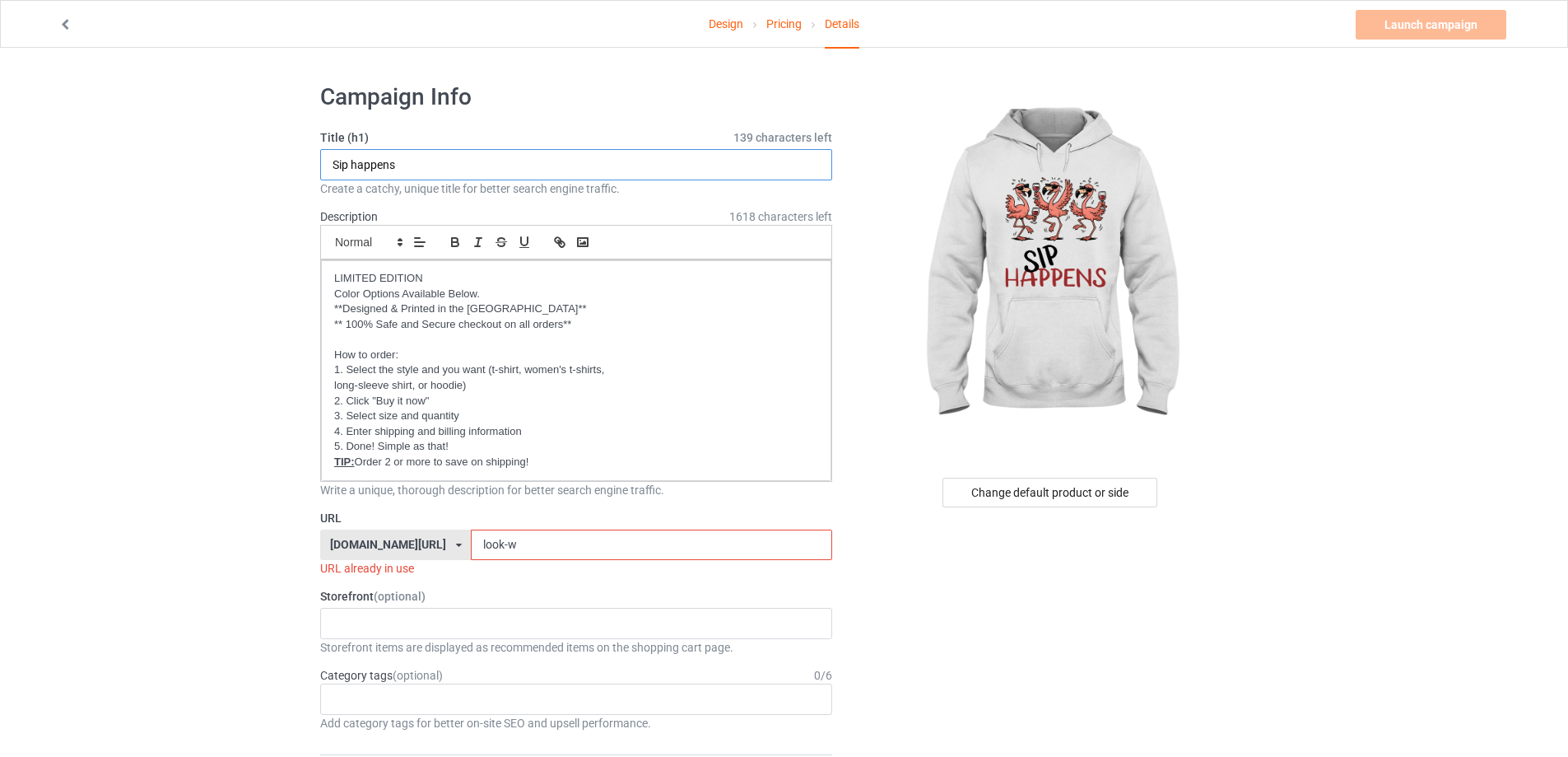
type input "Sip happens"
drag, startPoint x: 527, startPoint y: 545, endPoint x: 371, endPoint y: 531, distance: 156.6
click at [373, 533] on div "[DOMAIN_NAME][URL] [DOMAIN_NAME][URL] [DOMAIN_NAME][URL] [DOMAIN_NAME][URL] [DO…" at bounding box center [576, 544] width 512 height 31
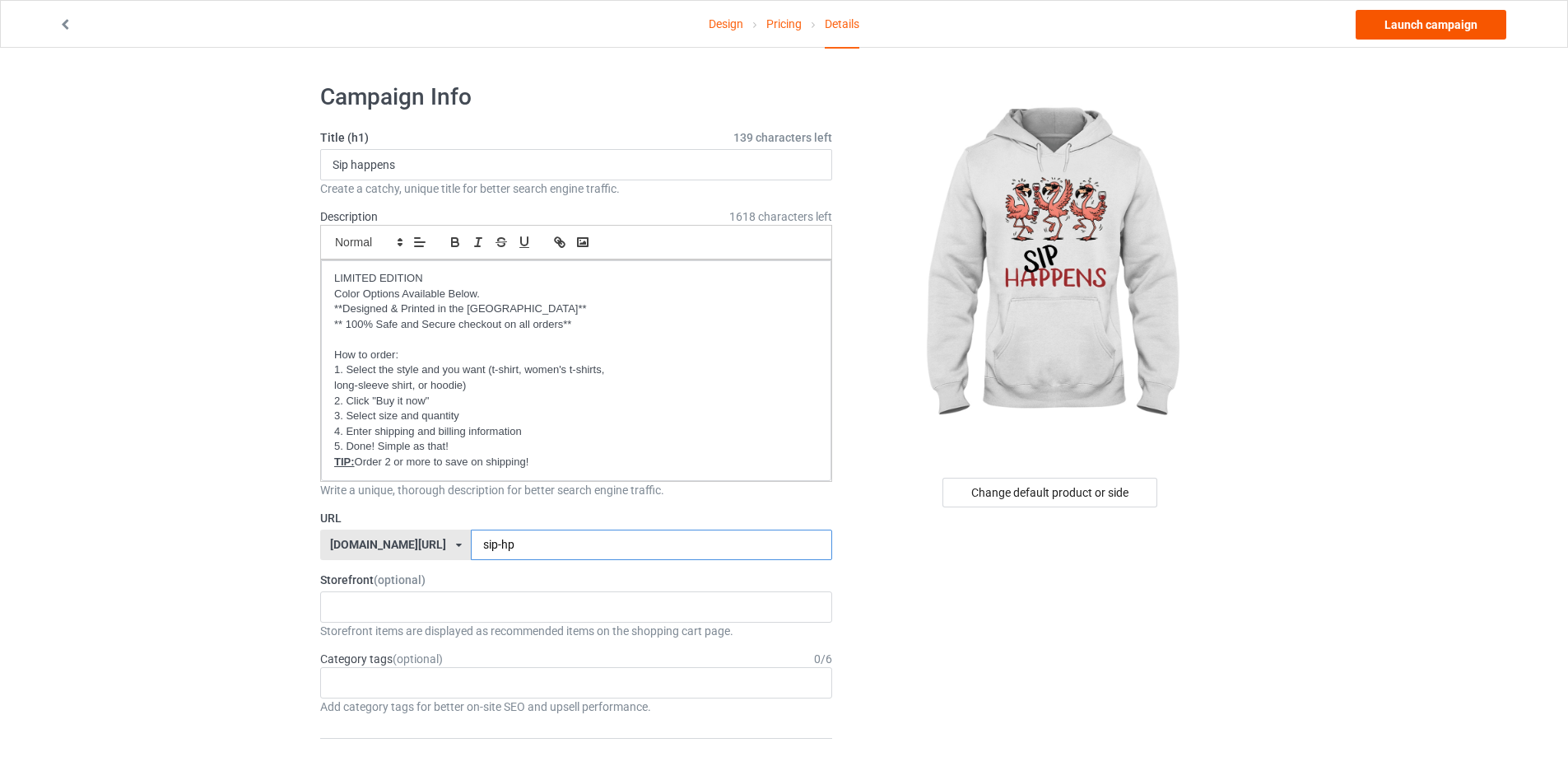
type input "sip-hp"
click at [1382, 25] on link "Launch campaign" at bounding box center [1430, 25] width 151 height 30
